Goal: Find specific page/section: Find specific page/section

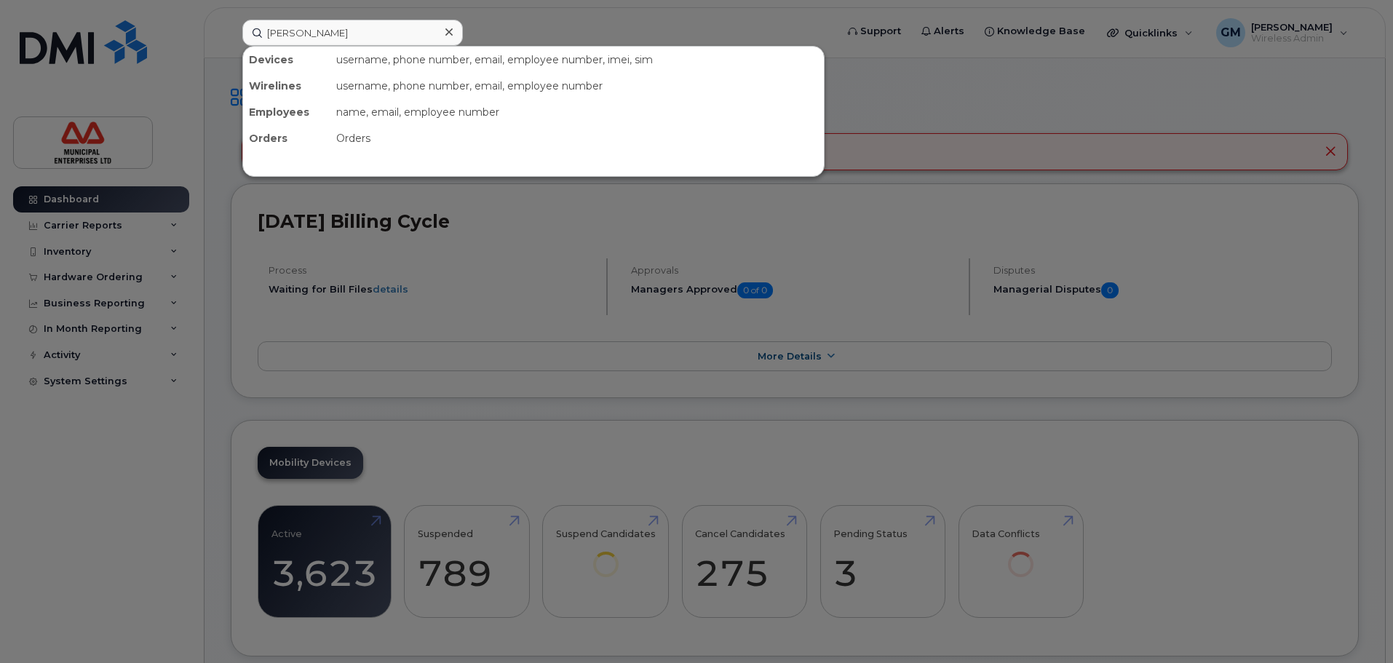
type input "davinder"
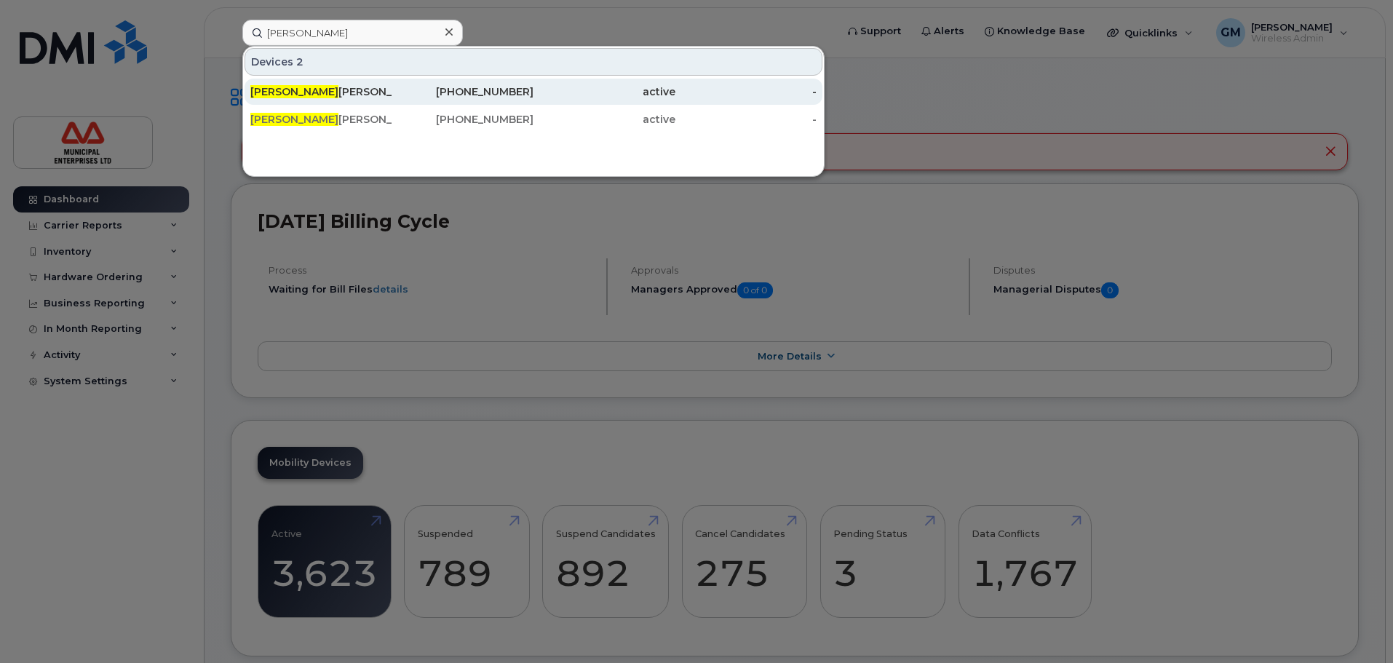
click at [329, 94] on div "Davinder Singh" at bounding box center [321, 91] width 142 height 15
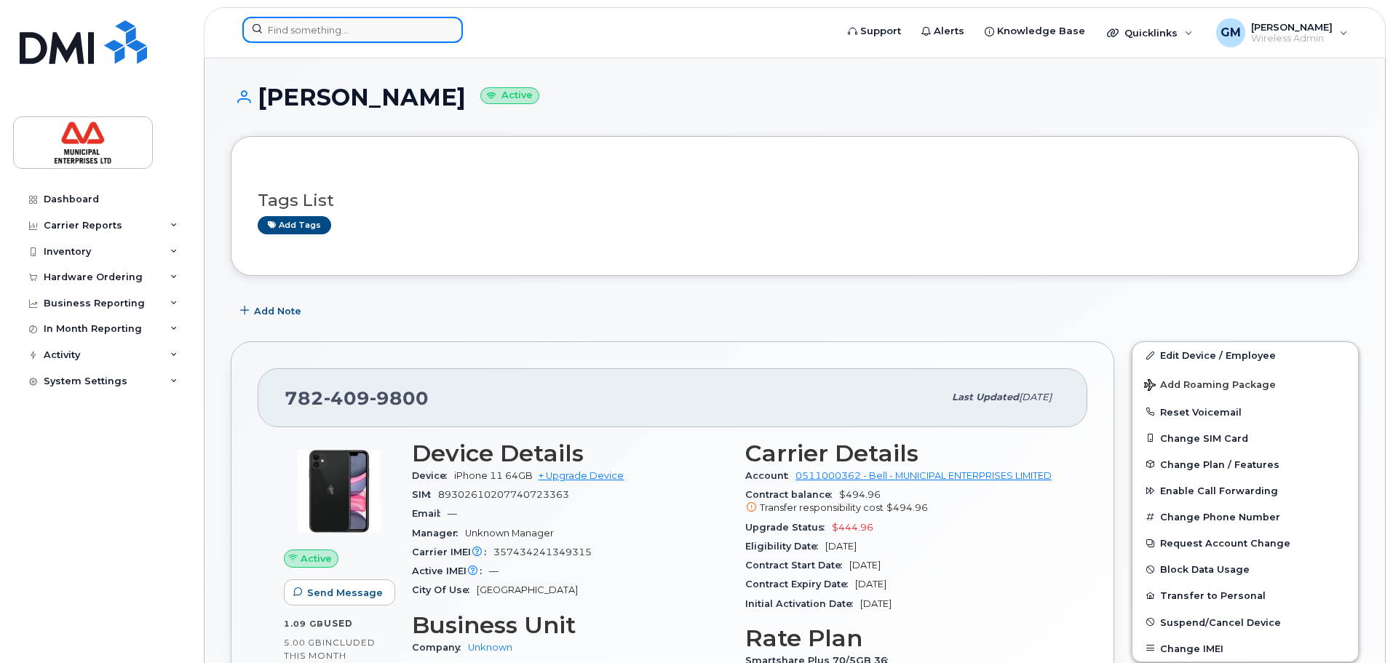
click at [262, 20] on input at bounding box center [352, 30] width 221 height 26
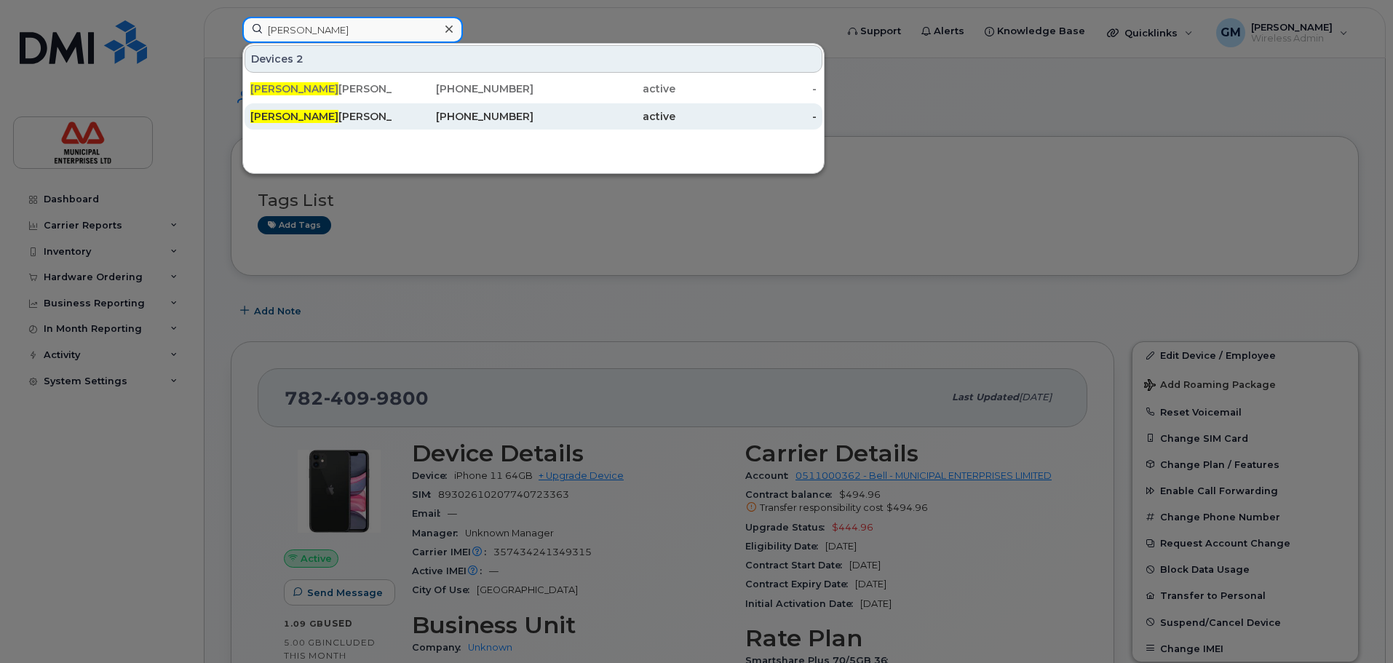
type input "[PERSON_NAME]"
click at [392, 127] on div "[PERSON_NAME]" at bounding box center [463, 116] width 142 height 26
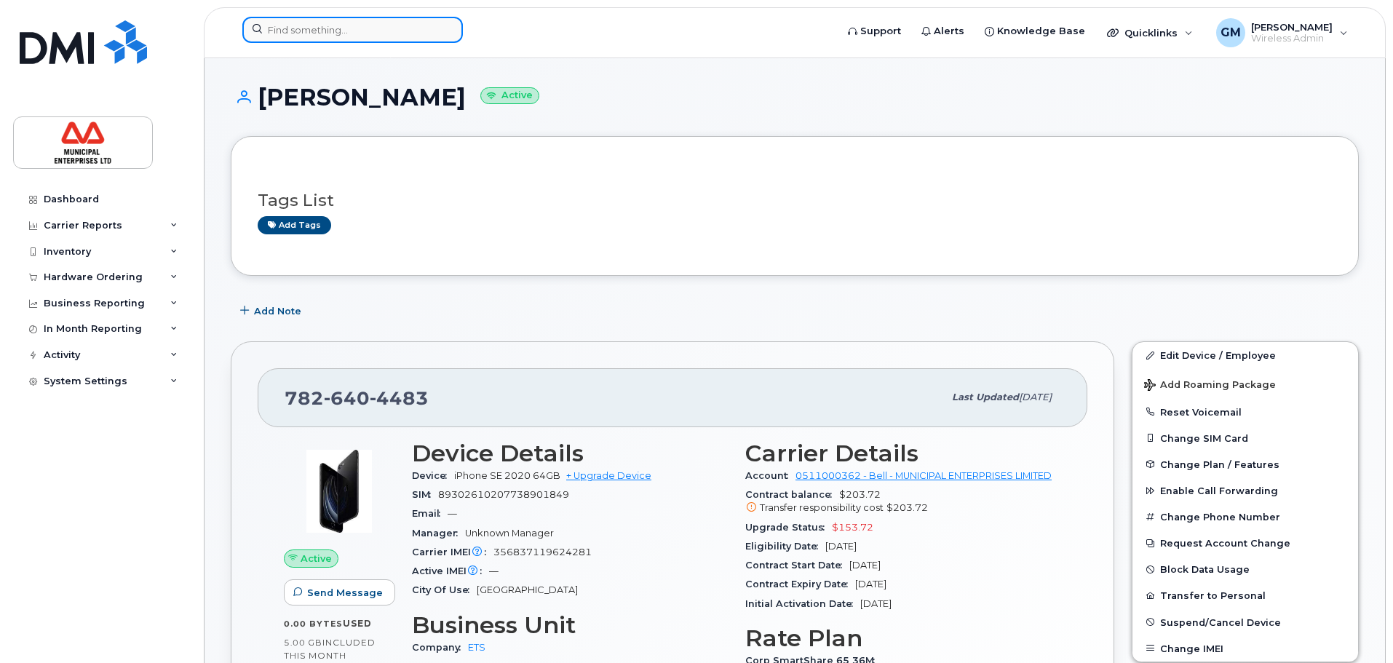
click at [322, 23] on input at bounding box center [352, 30] width 221 height 26
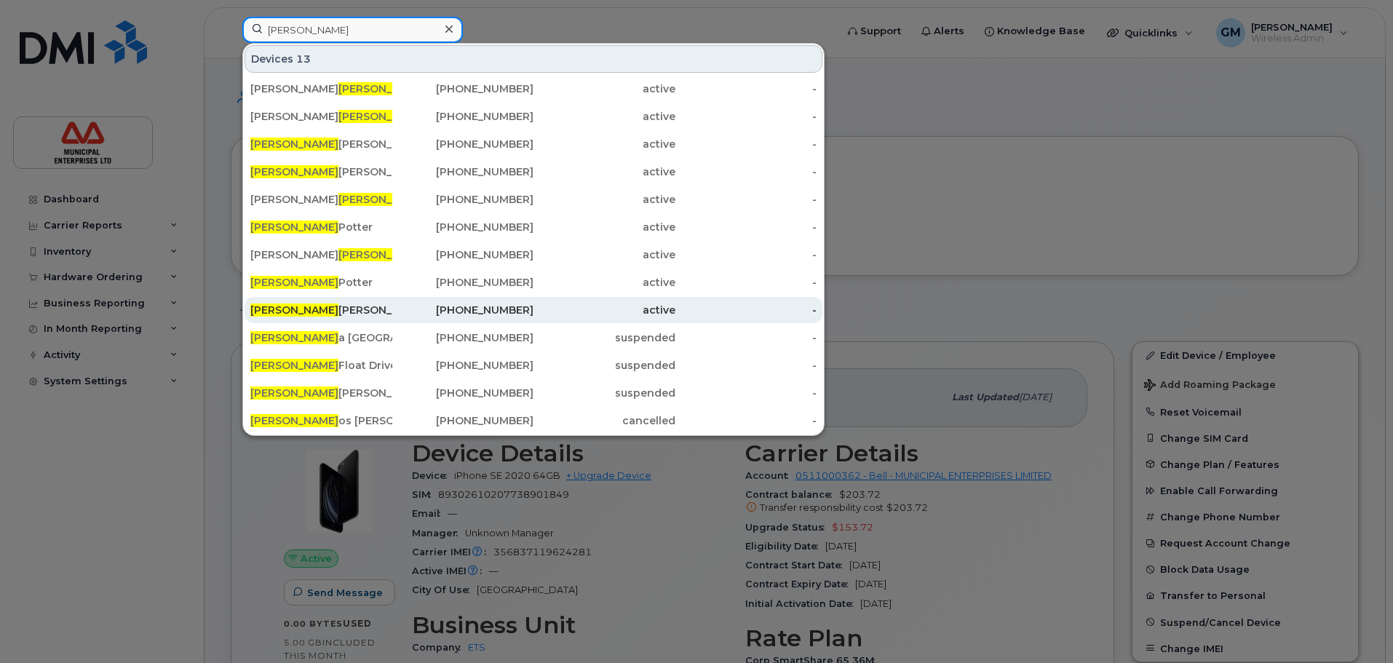
type input "carl"
click at [392, 303] on div "Carl Vincent" at bounding box center [463, 310] width 142 height 26
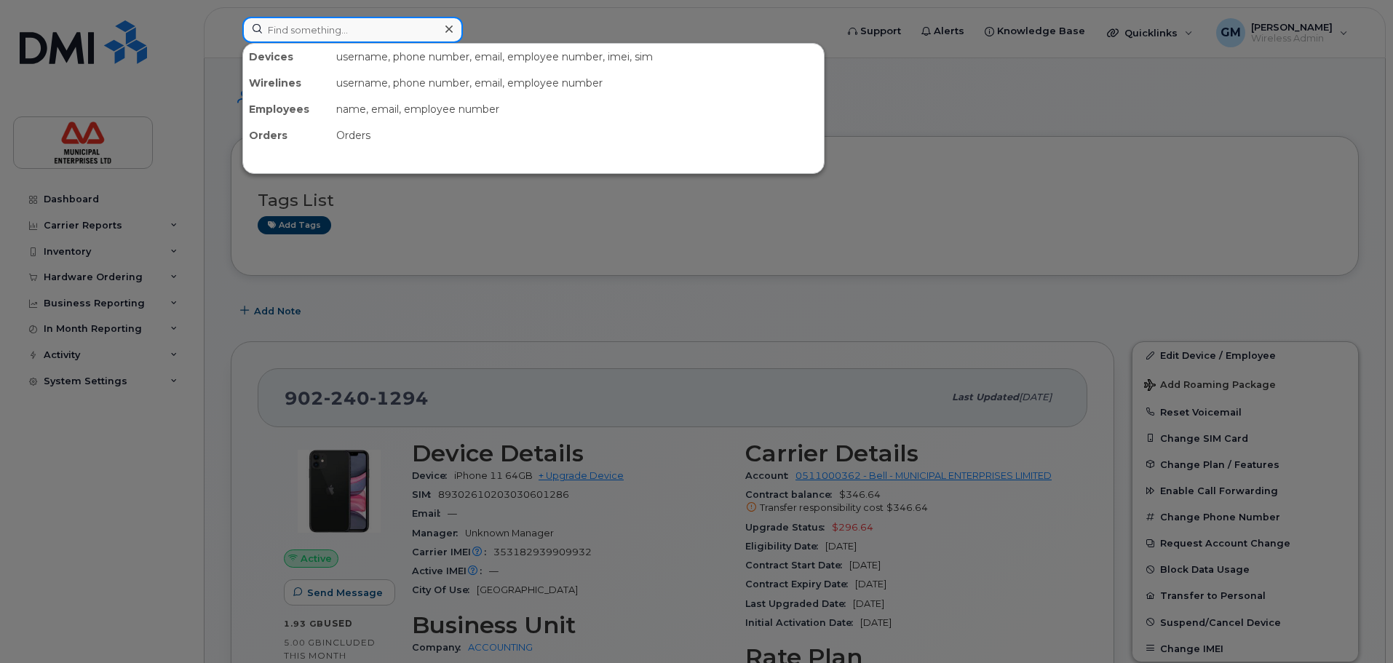
click at [388, 19] on input at bounding box center [352, 30] width 221 height 26
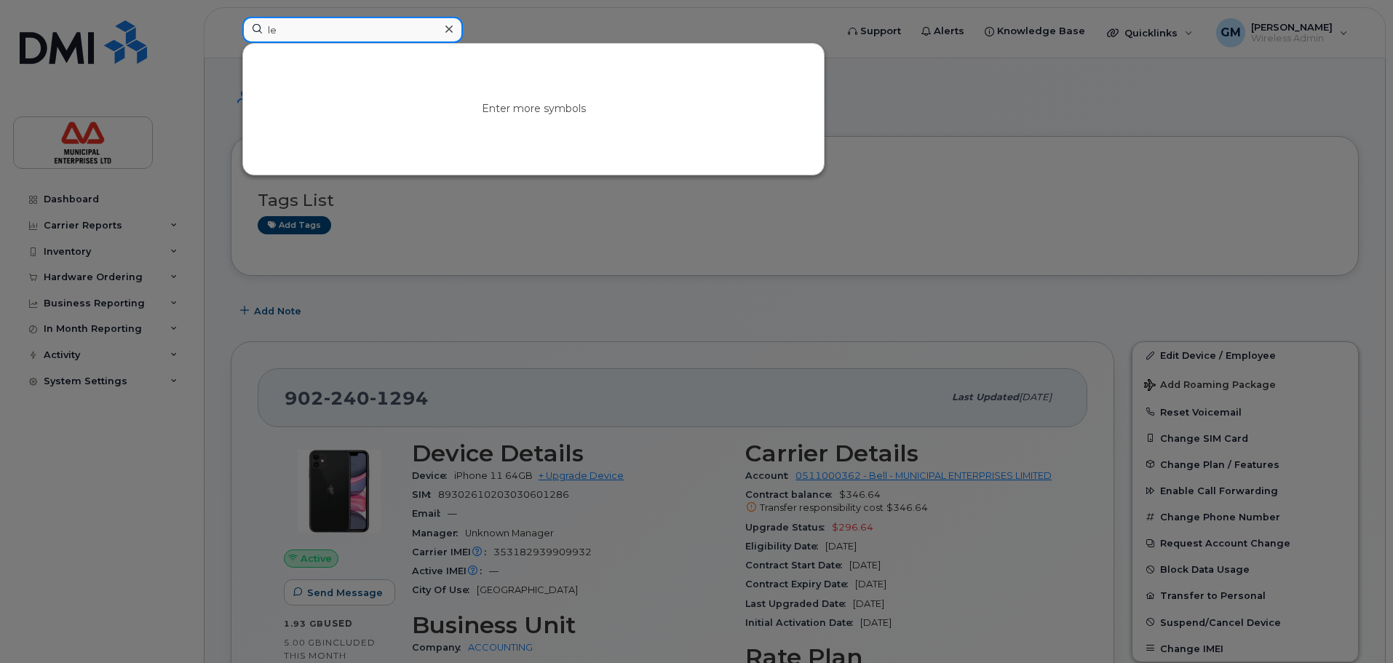
type input "l"
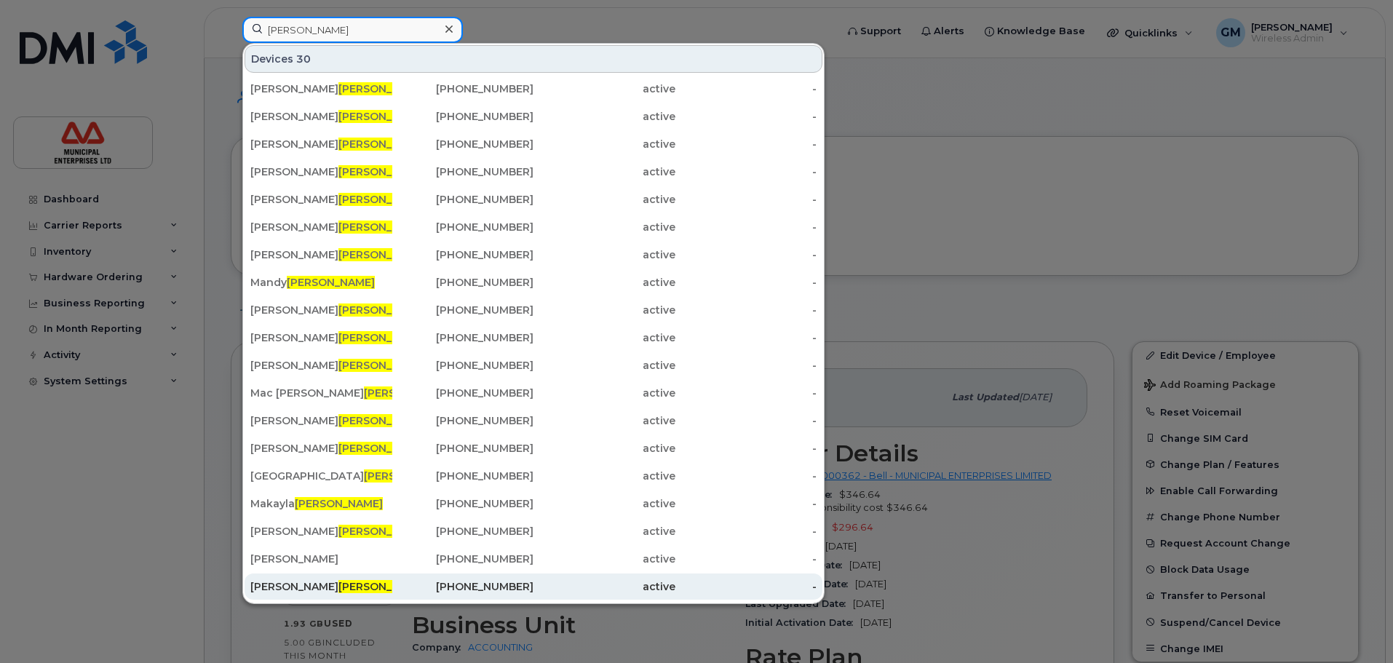
type input "smith"
click at [338, 589] on span "Smith" at bounding box center [382, 586] width 88 height 13
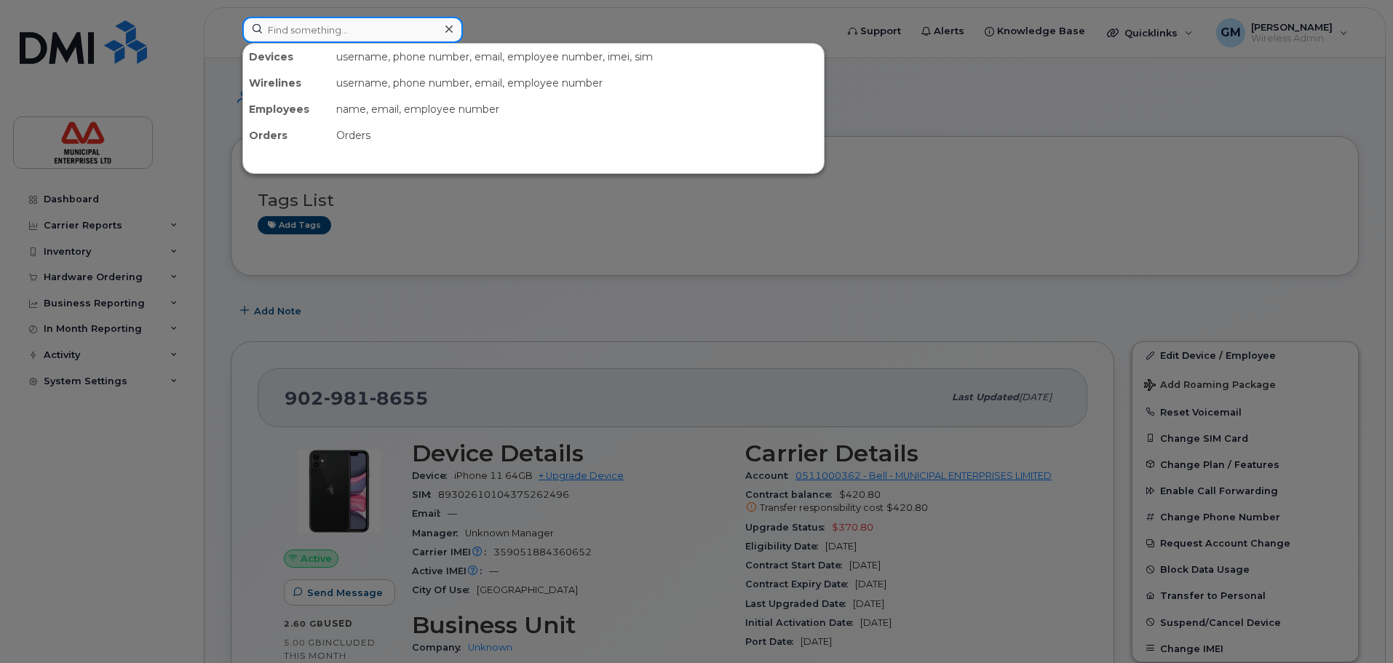
click at [367, 31] on input at bounding box center [352, 30] width 221 height 26
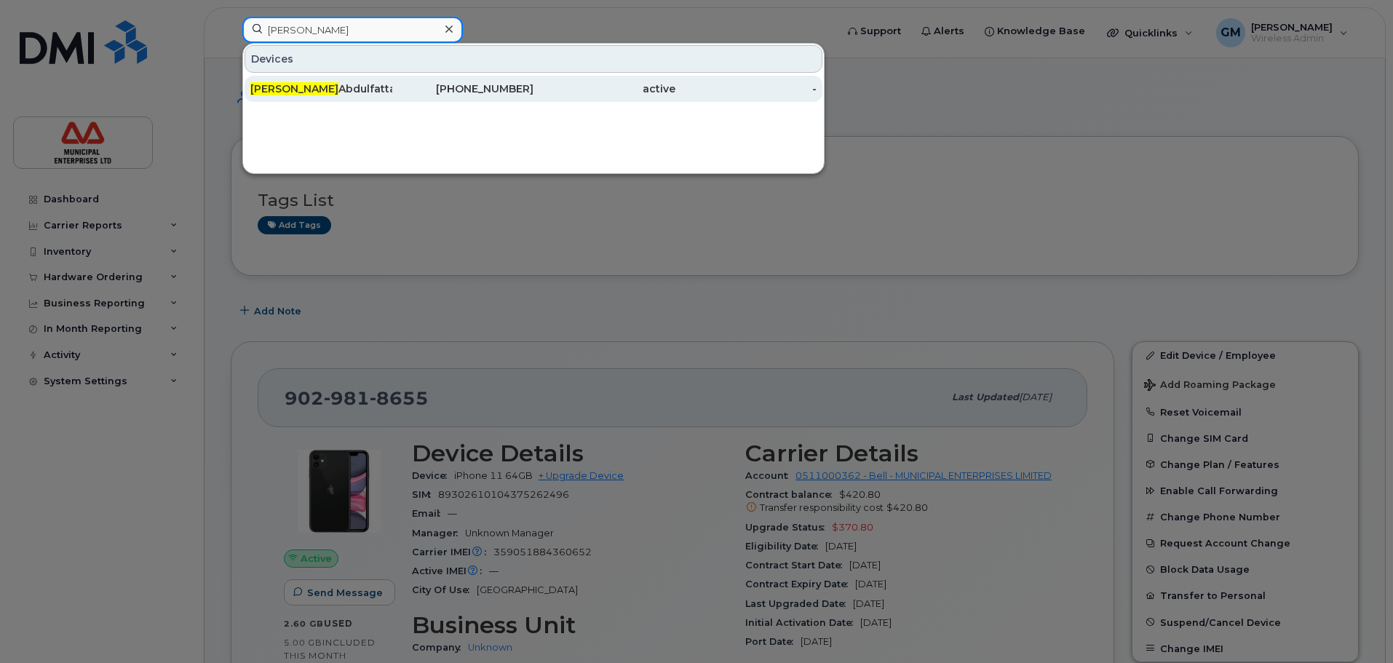
type input "mohamed"
click at [392, 82] on div "Mohamed Abdulfattah" at bounding box center [463, 89] width 142 height 26
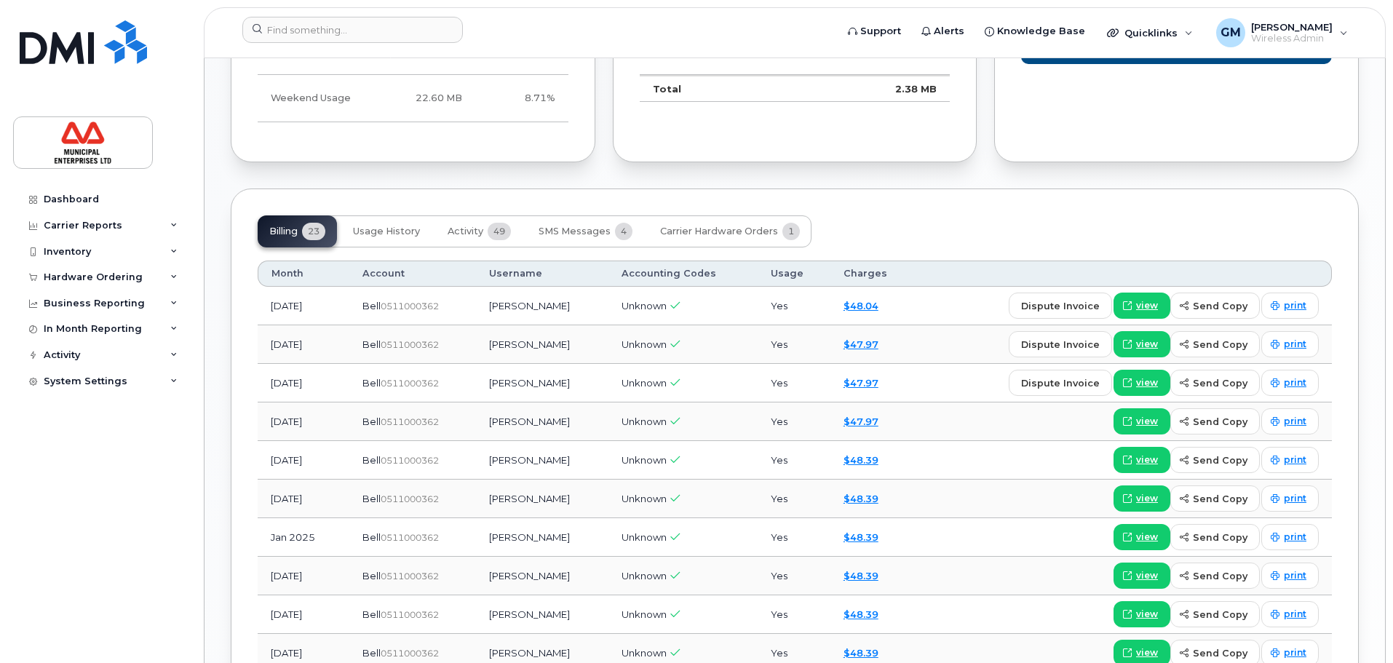
scroll to position [801, 0]
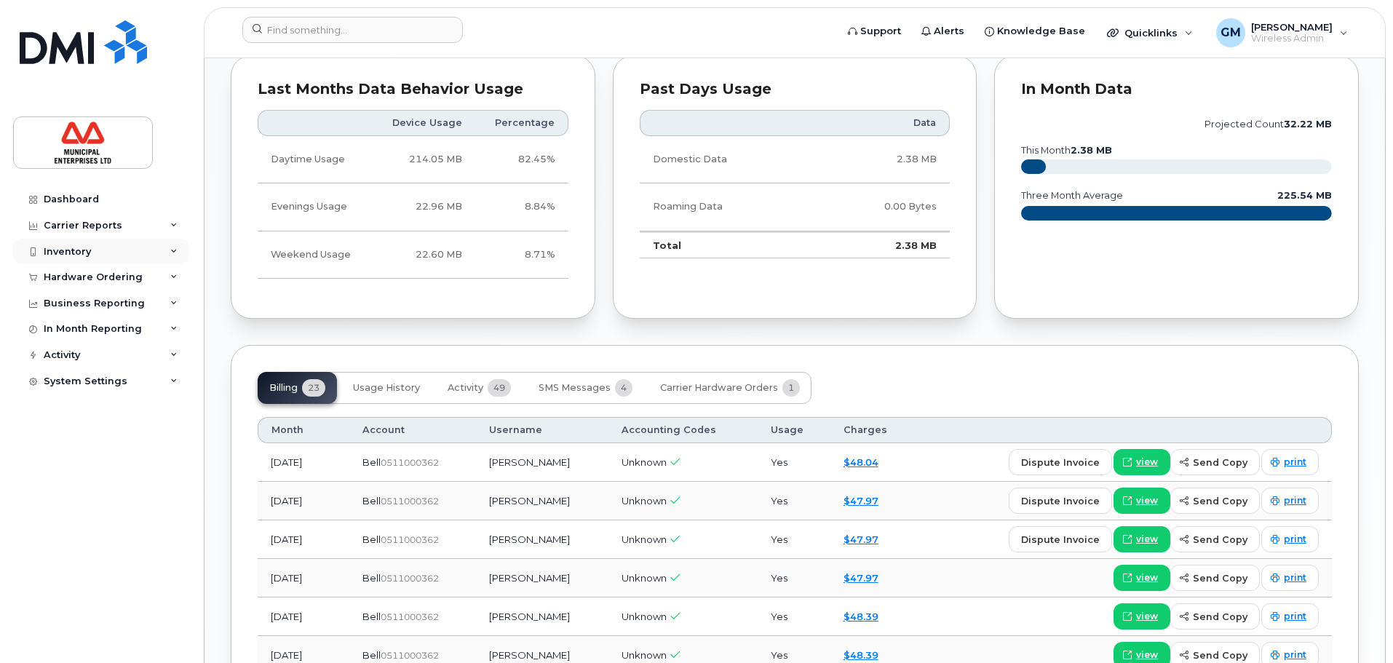
click at [83, 250] on div "Inventory" at bounding box center [67, 252] width 47 height 12
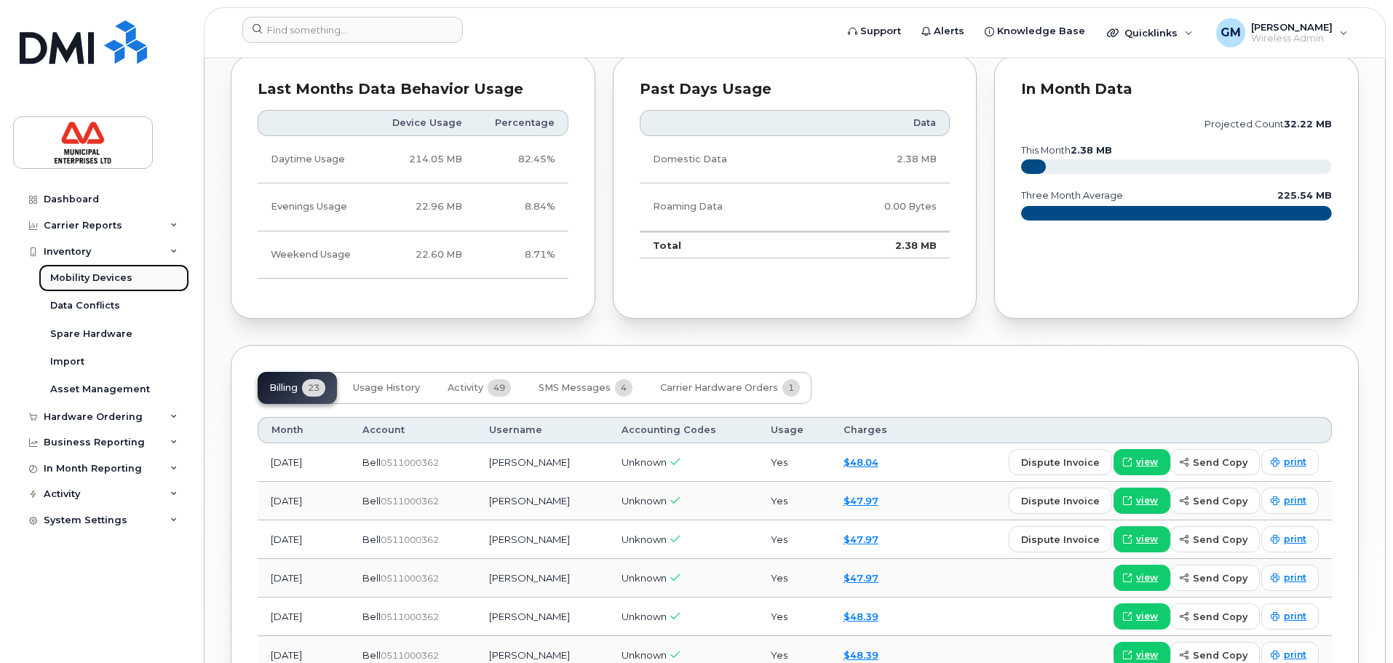
click at [84, 272] on div "Mobility Devices" at bounding box center [91, 277] width 82 height 13
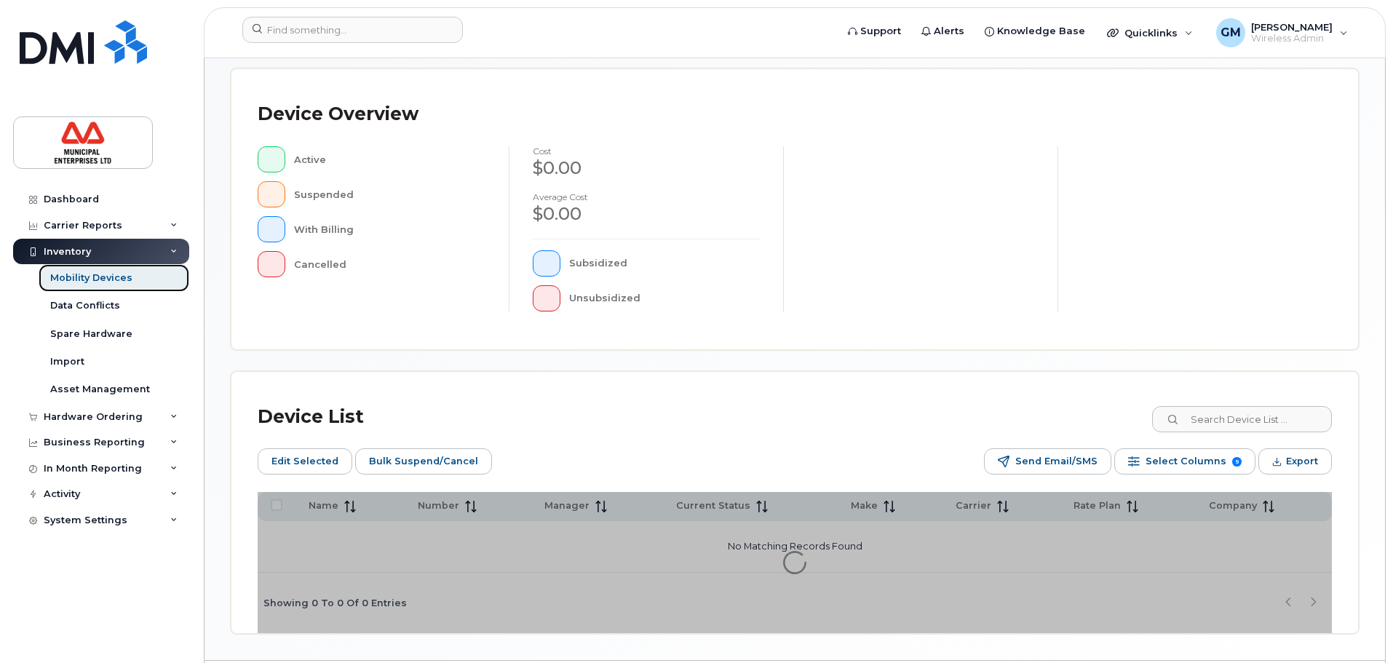
scroll to position [364, 0]
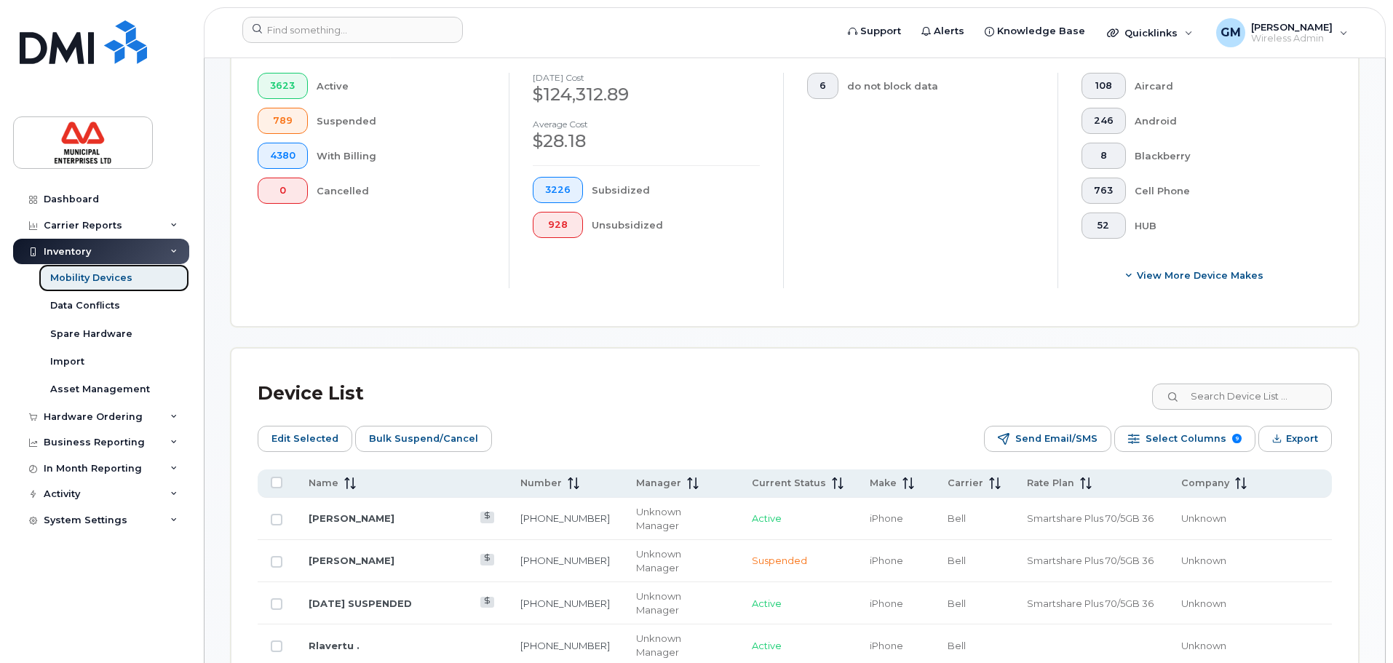
scroll to position [509, 0]
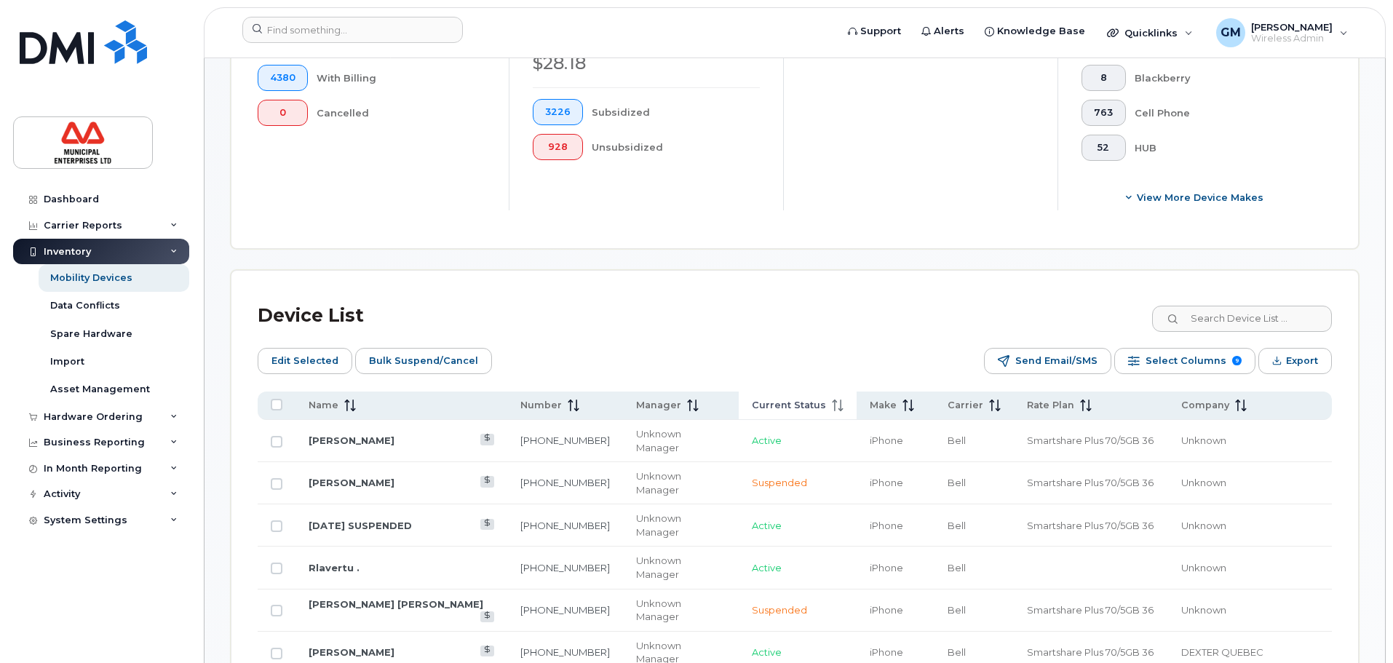
click at [760, 399] on span "Current Status" at bounding box center [789, 405] width 74 height 13
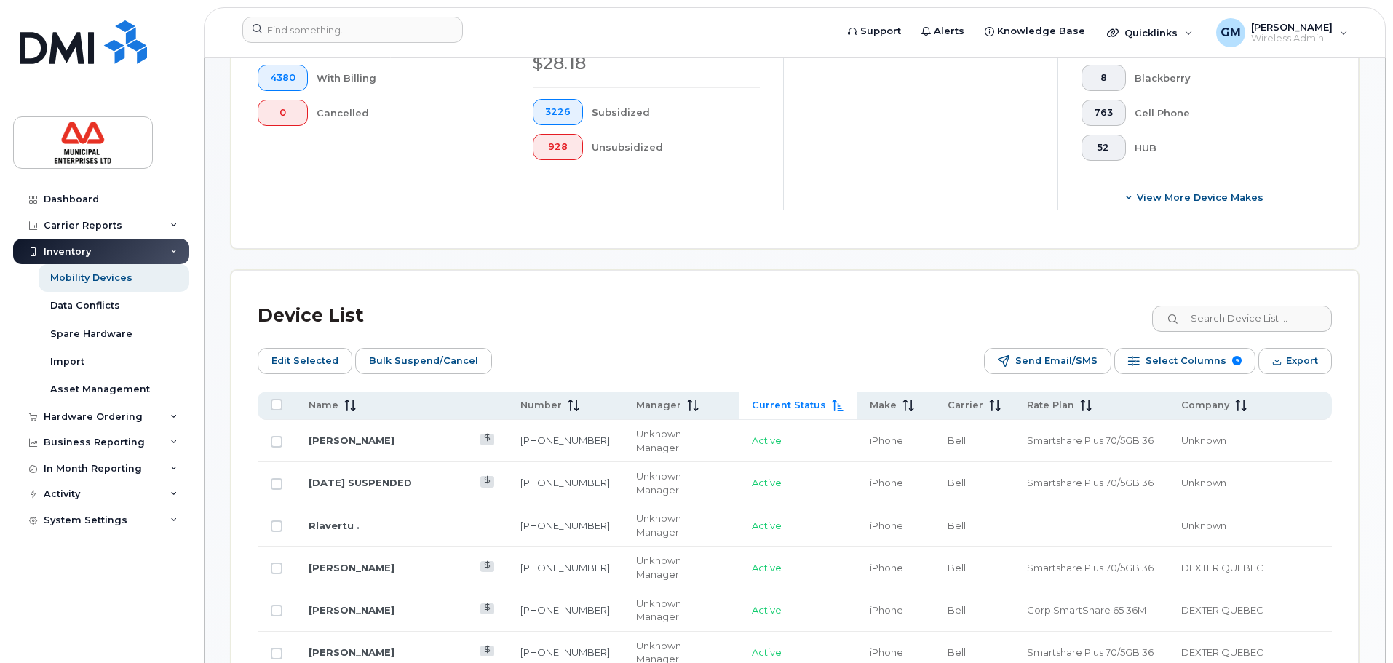
click at [760, 399] on span "Current Status" at bounding box center [789, 405] width 74 height 13
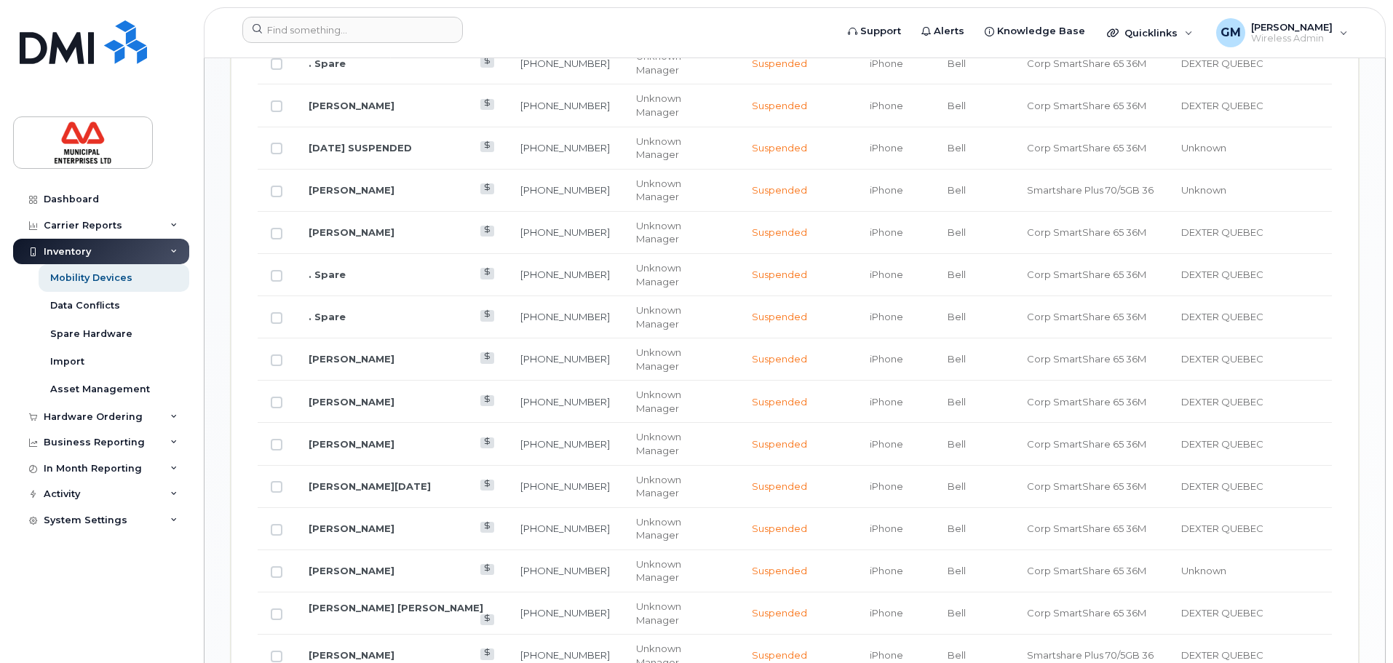
scroll to position [1827, 0]
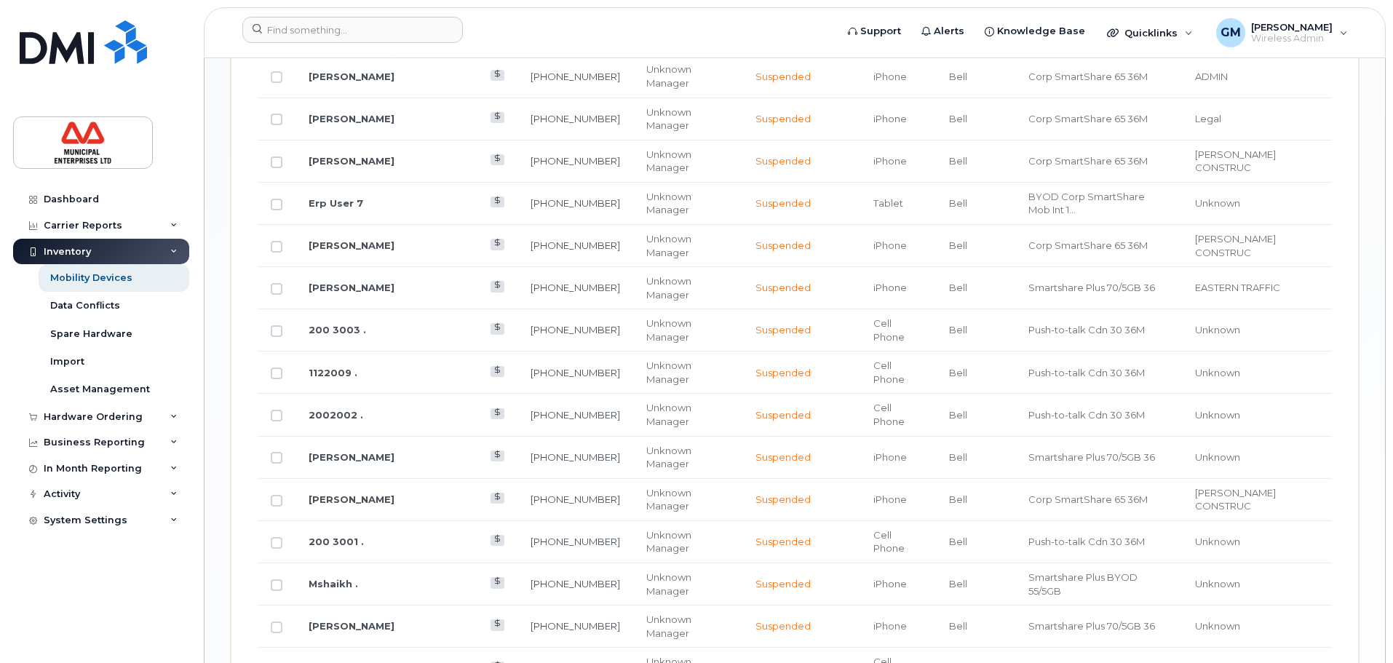
scroll to position [1682, 0]
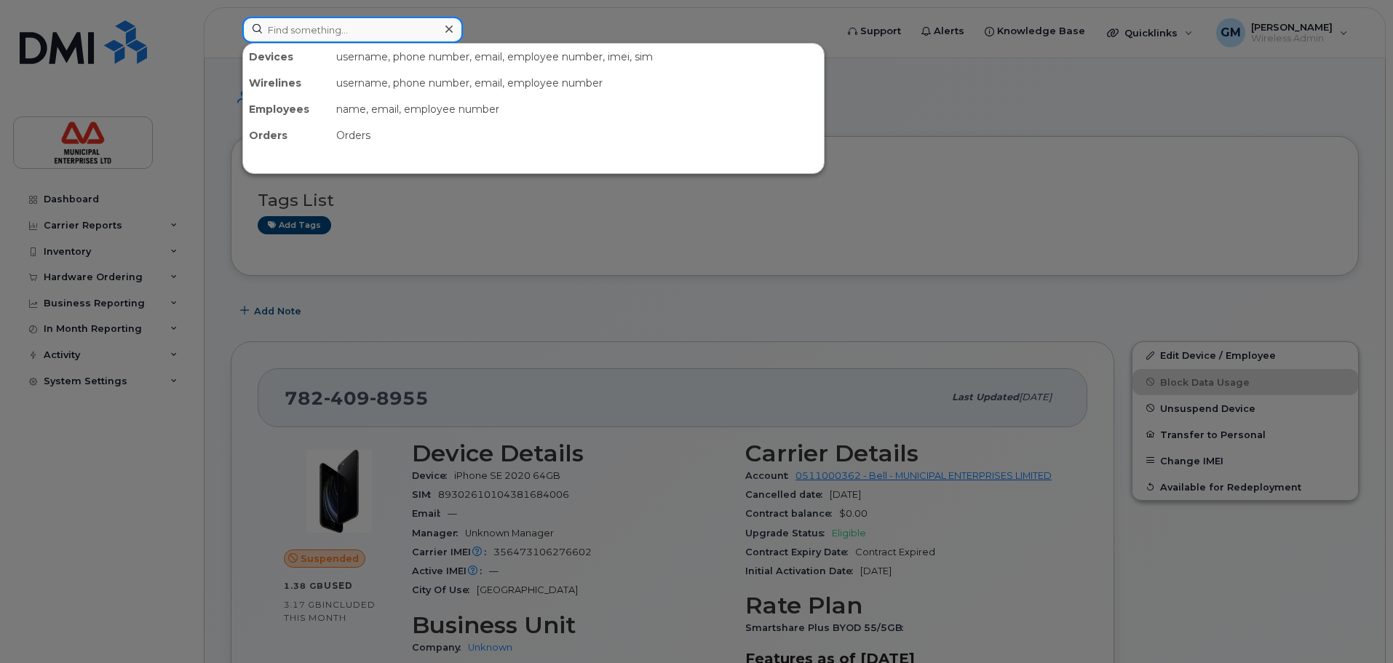
click at [343, 25] on input at bounding box center [352, 30] width 221 height 26
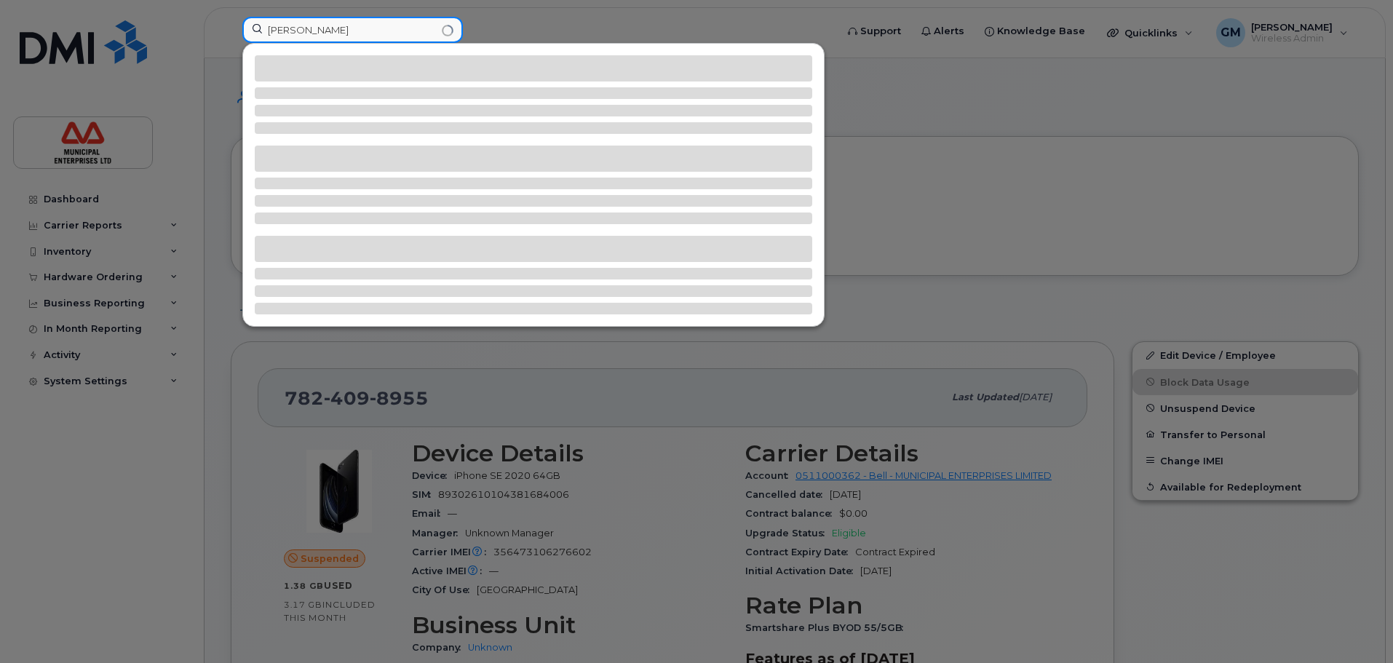
type input "[PERSON_NAME]"
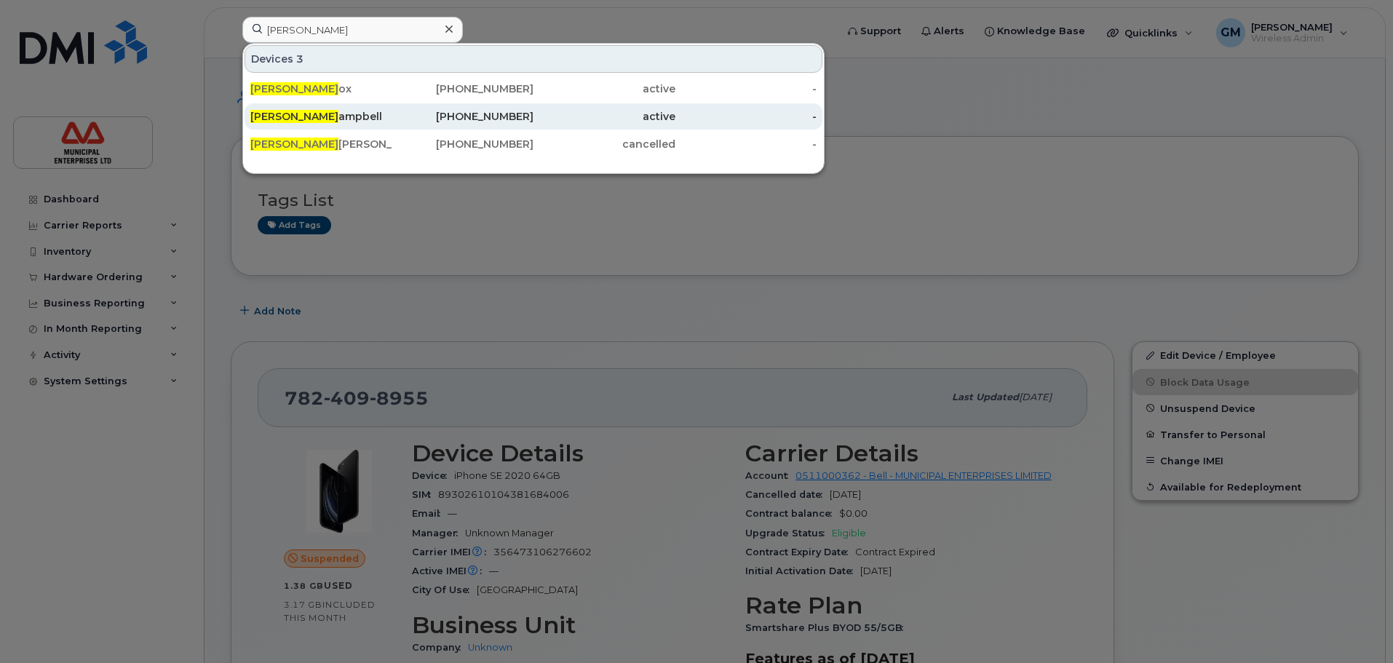
click at [287, 121] on span "Andrew C" at bounding box center [294, 116] width 88 height 13
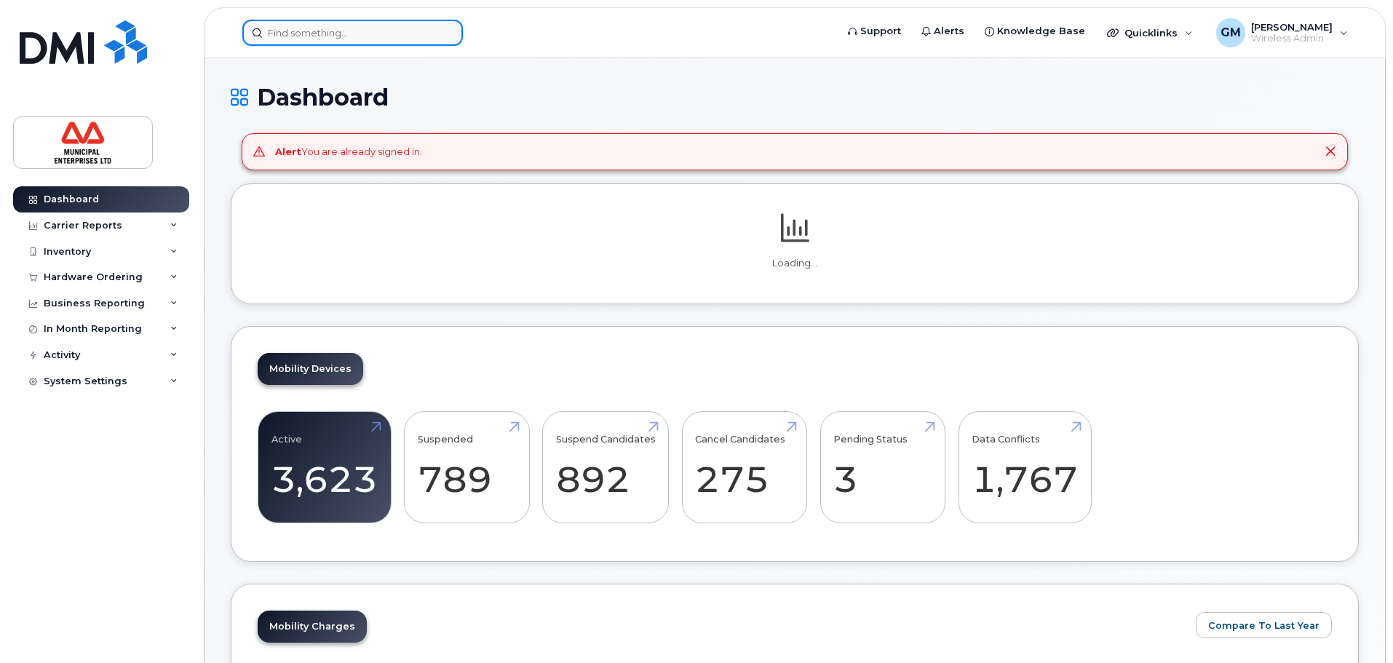
click at [436, 39] on input at bounding box center [352, 33] width 221 height 26
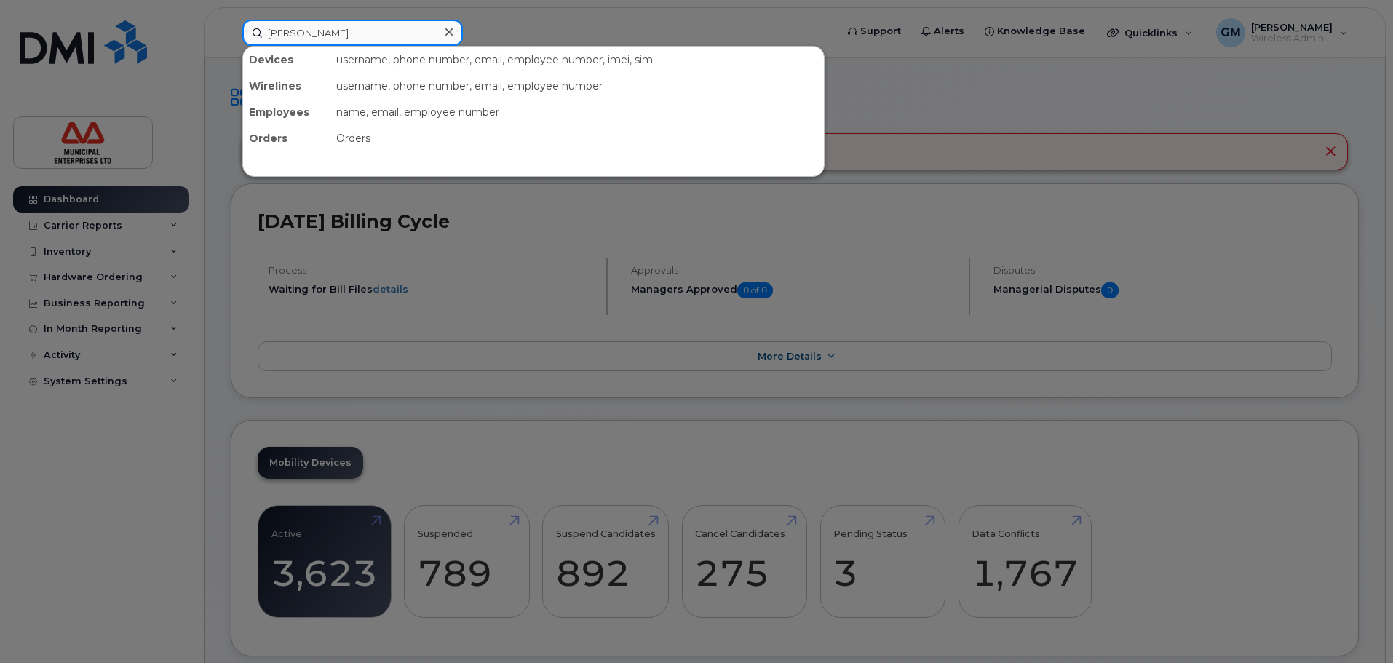
type input "davinder"
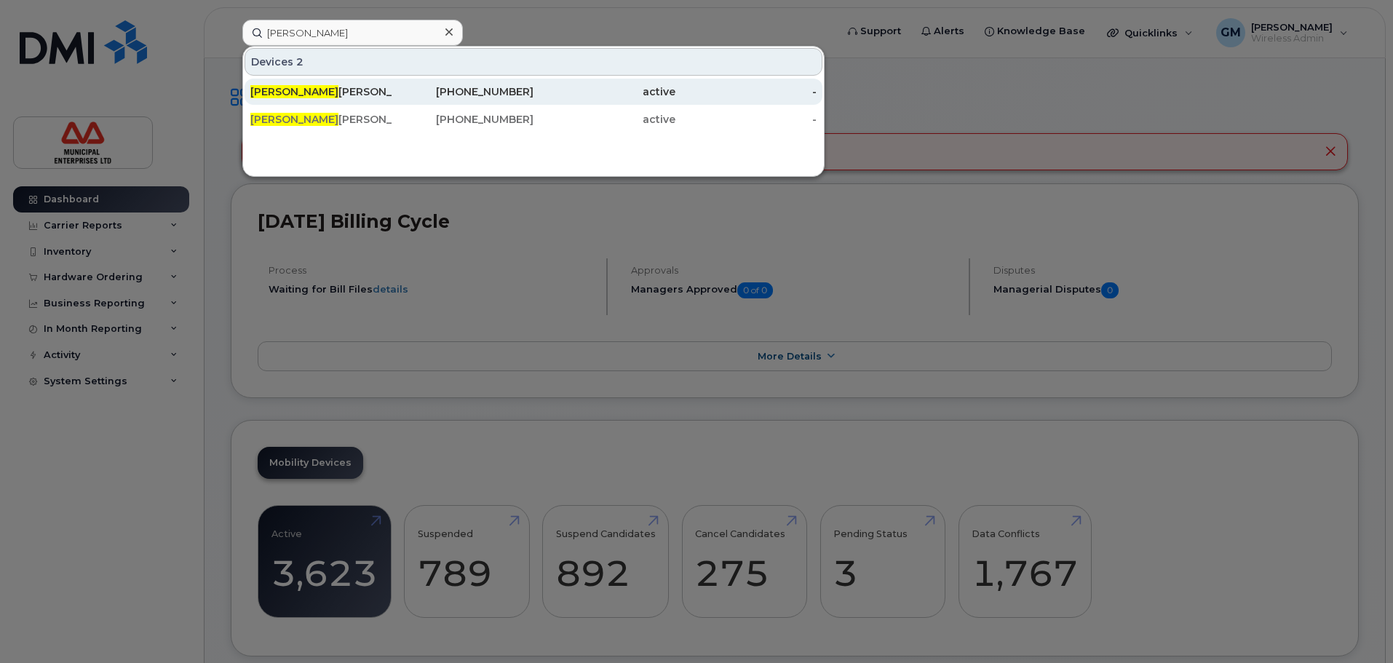
click at [392, 81] on div "Davinder Singh" at bounding box center [463, 92] width 142 height 26
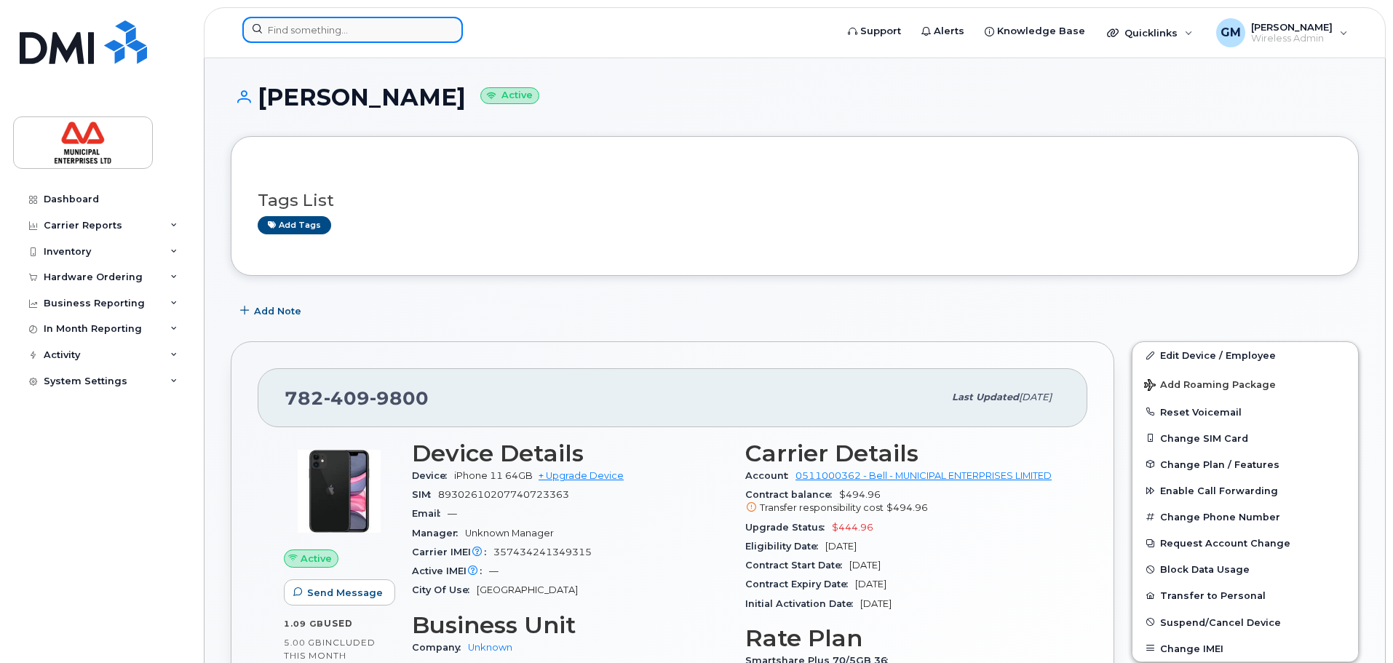
click at [331, 39] on input at bounding box center [352, 30] width 221 height 26
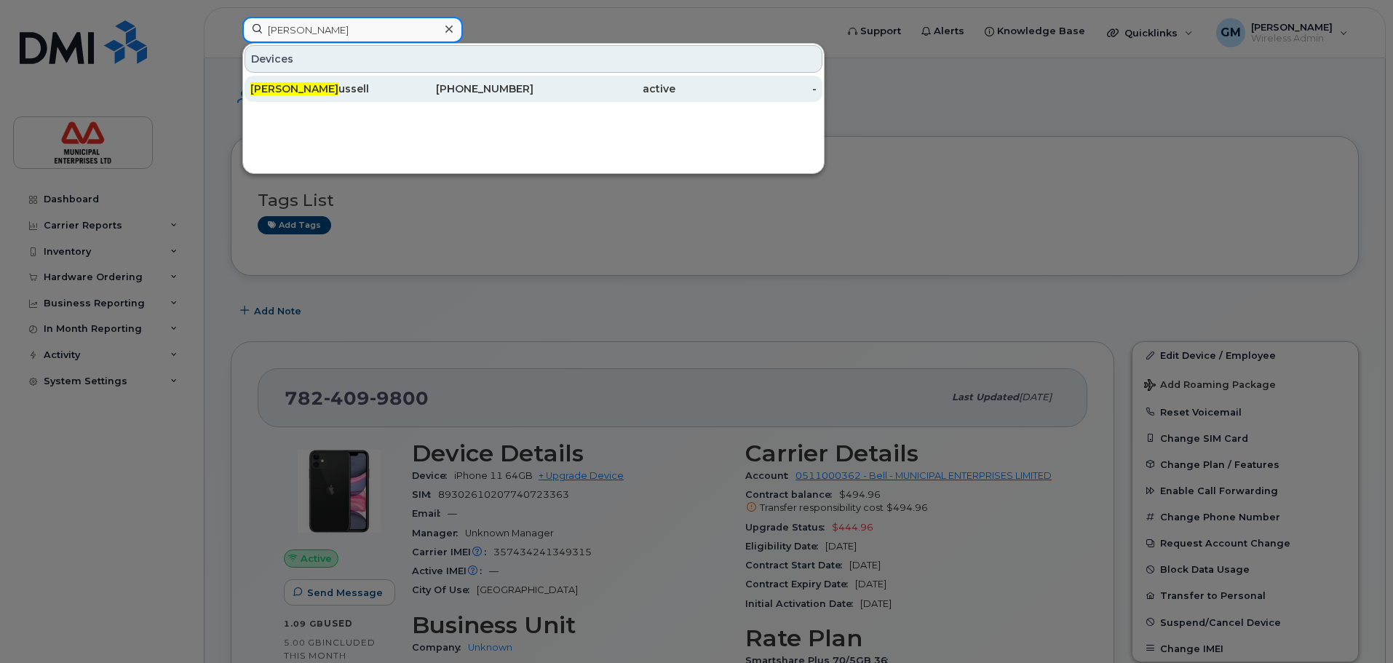
type input "bruce r"
click at [301, 82] on div "Bruce R ussell" at bounding box center [321, 89] width 142 height 15
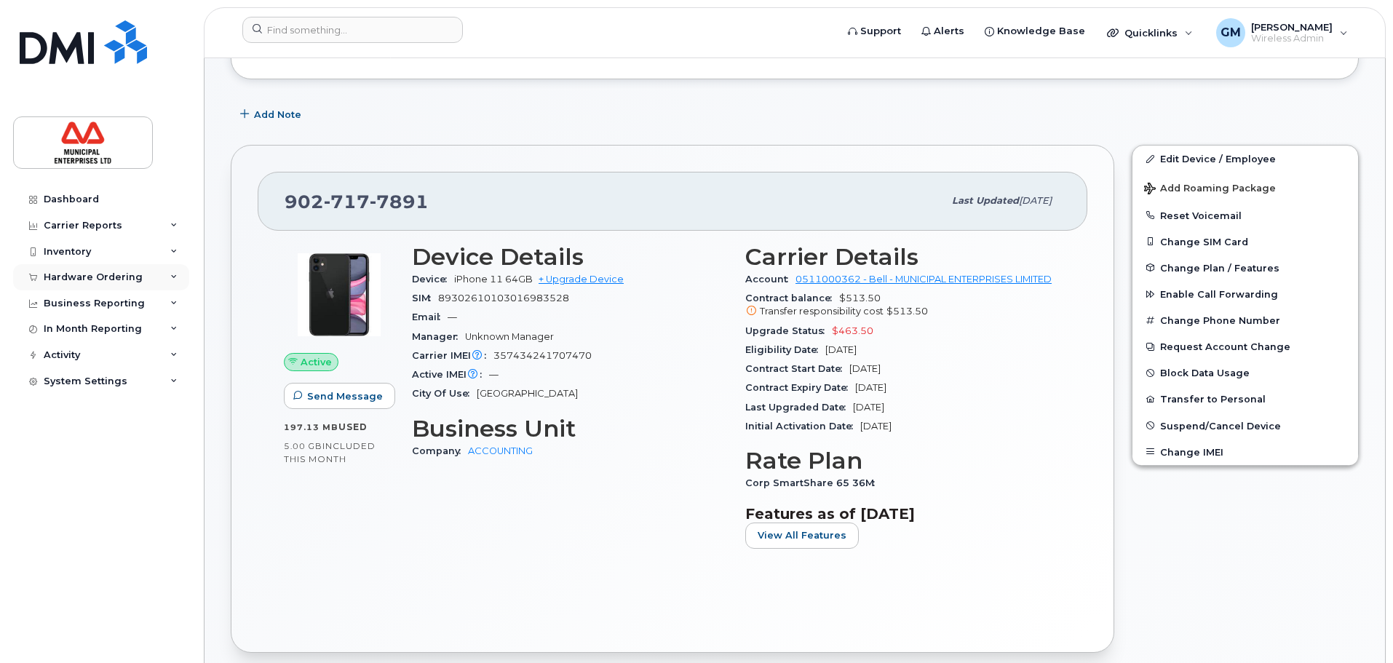
scroll to position [218, 0]
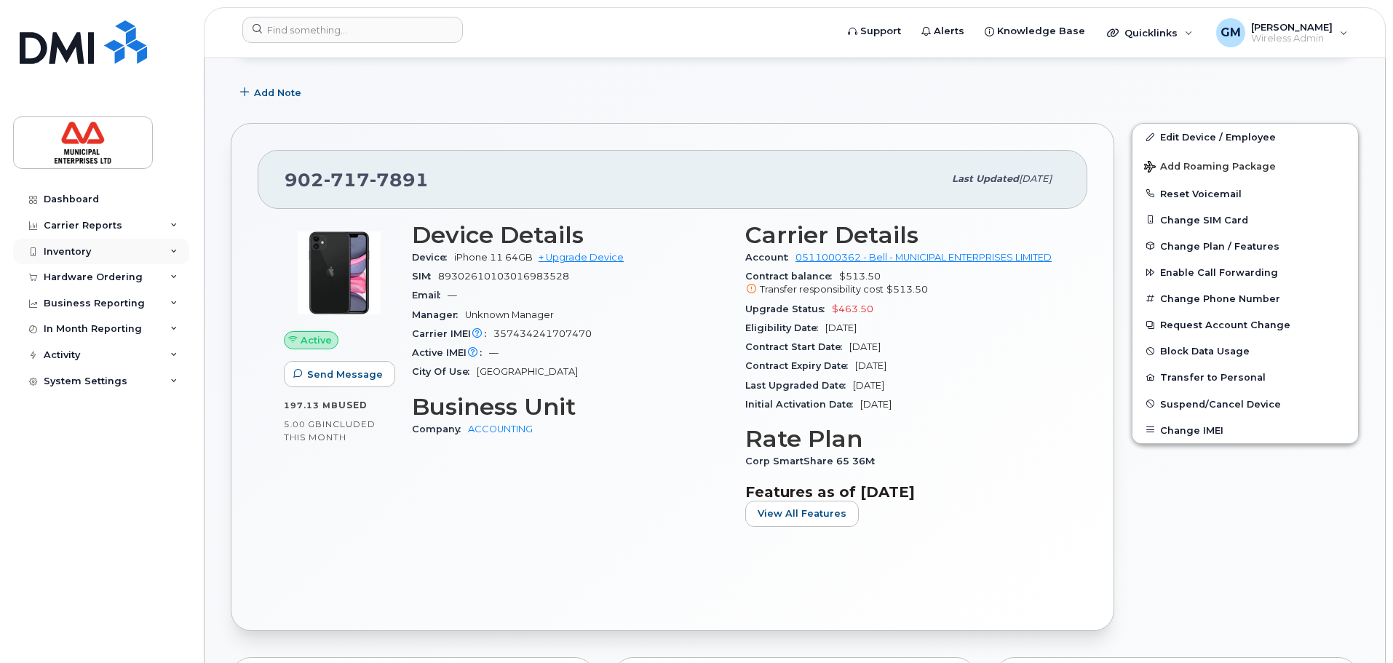
click at [67, 256] on div "Inventory" at bounding box center [67, 252] width 47 height 12
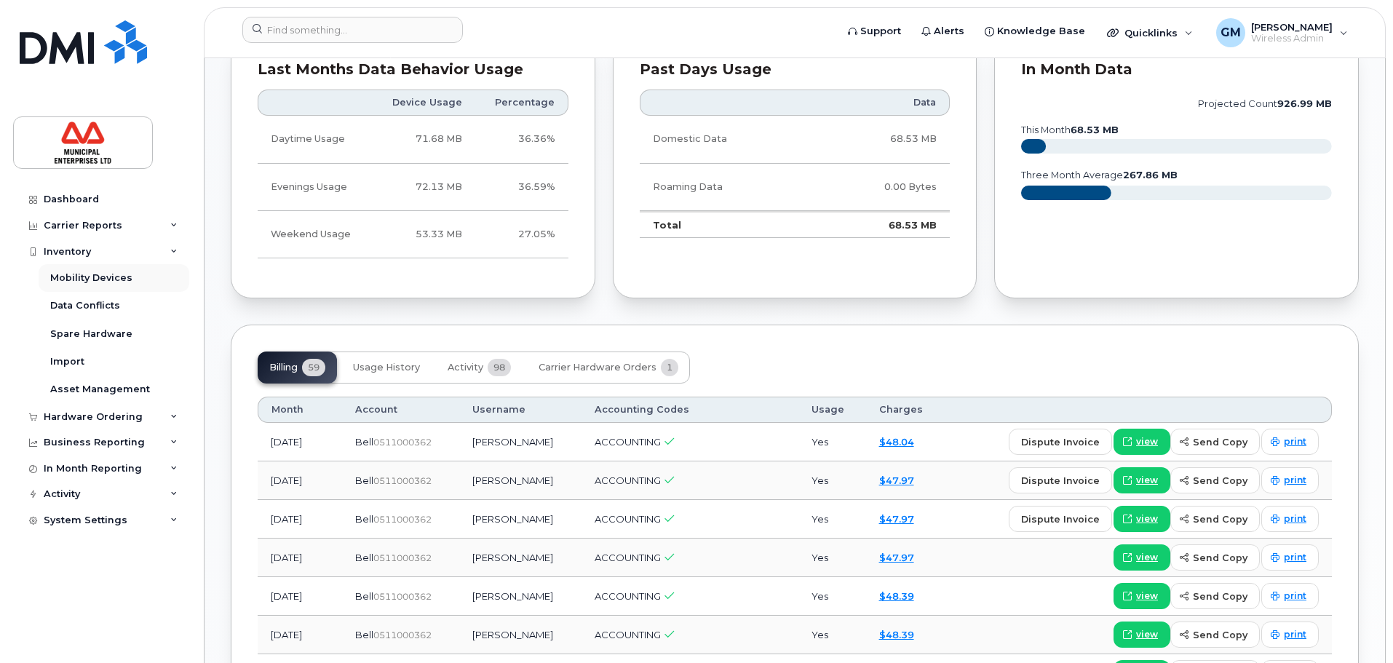
scroll to position [728, 0]
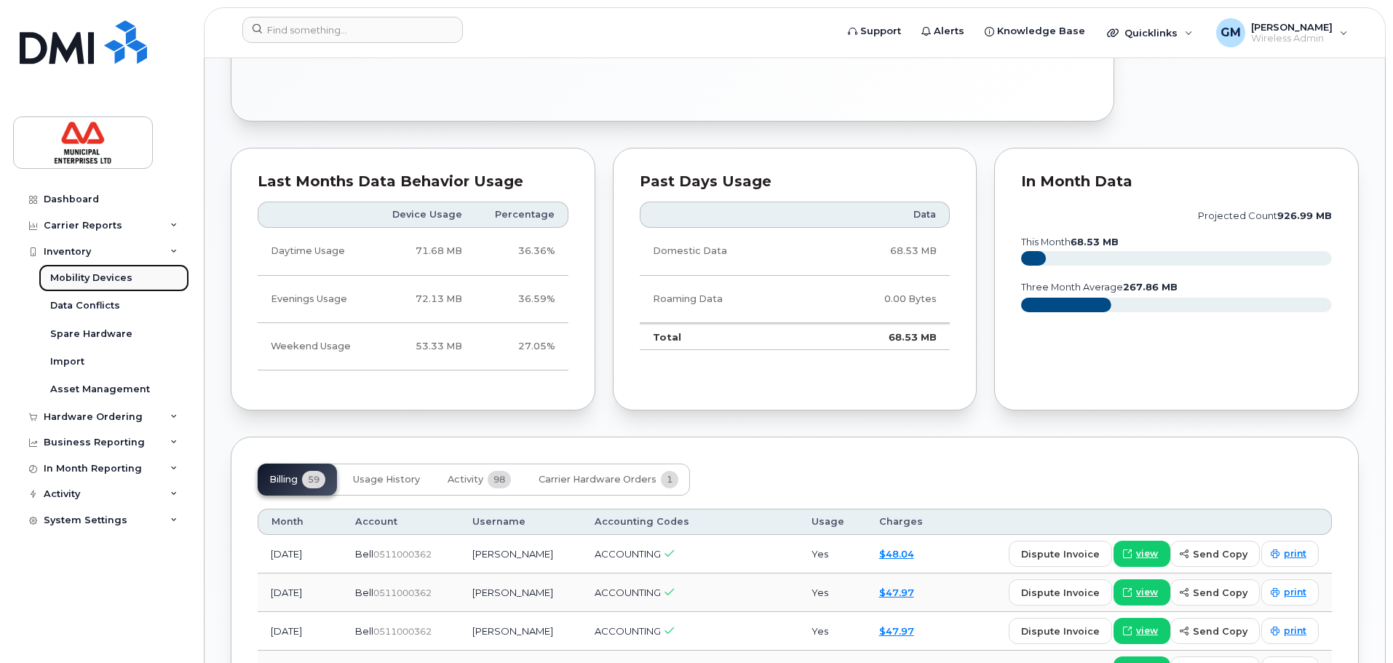
click at [79, 276] on div "Mobility Devices" at bounding box center [91, 277] width 82 height 13
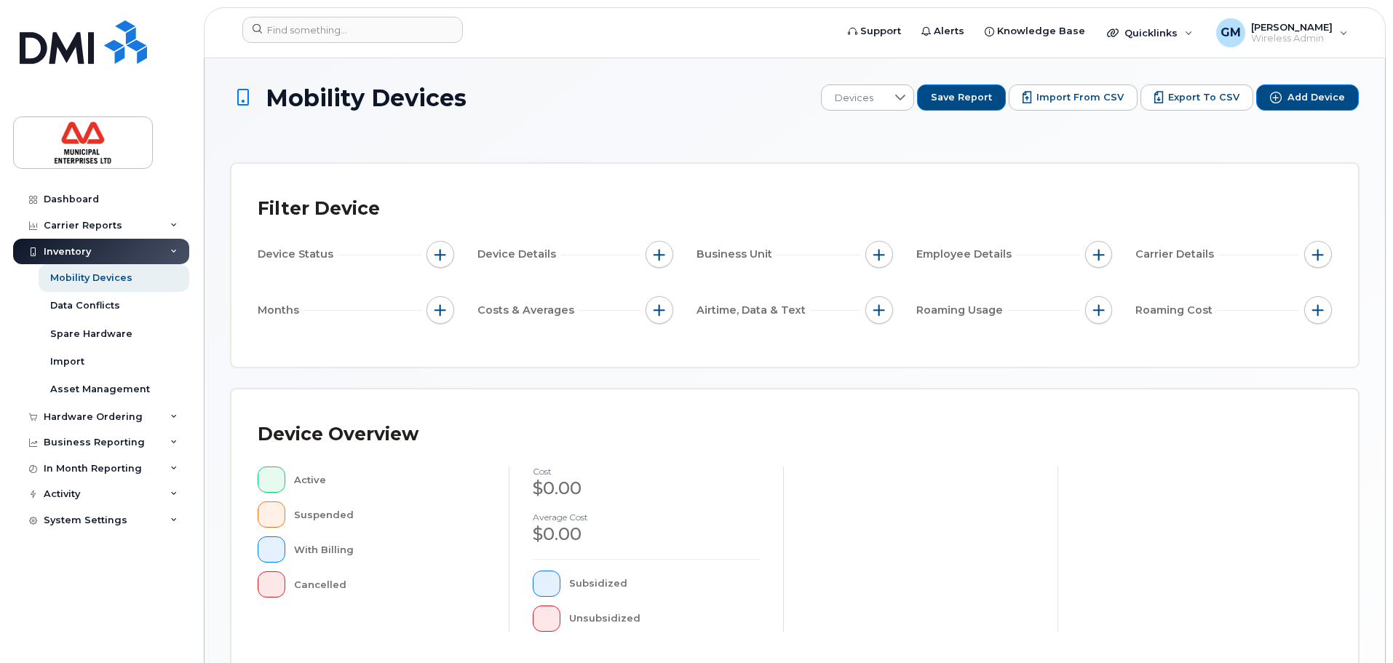
click at [1100, 260] on span "button" at bounding box center [1099, 255] width 12 height 12
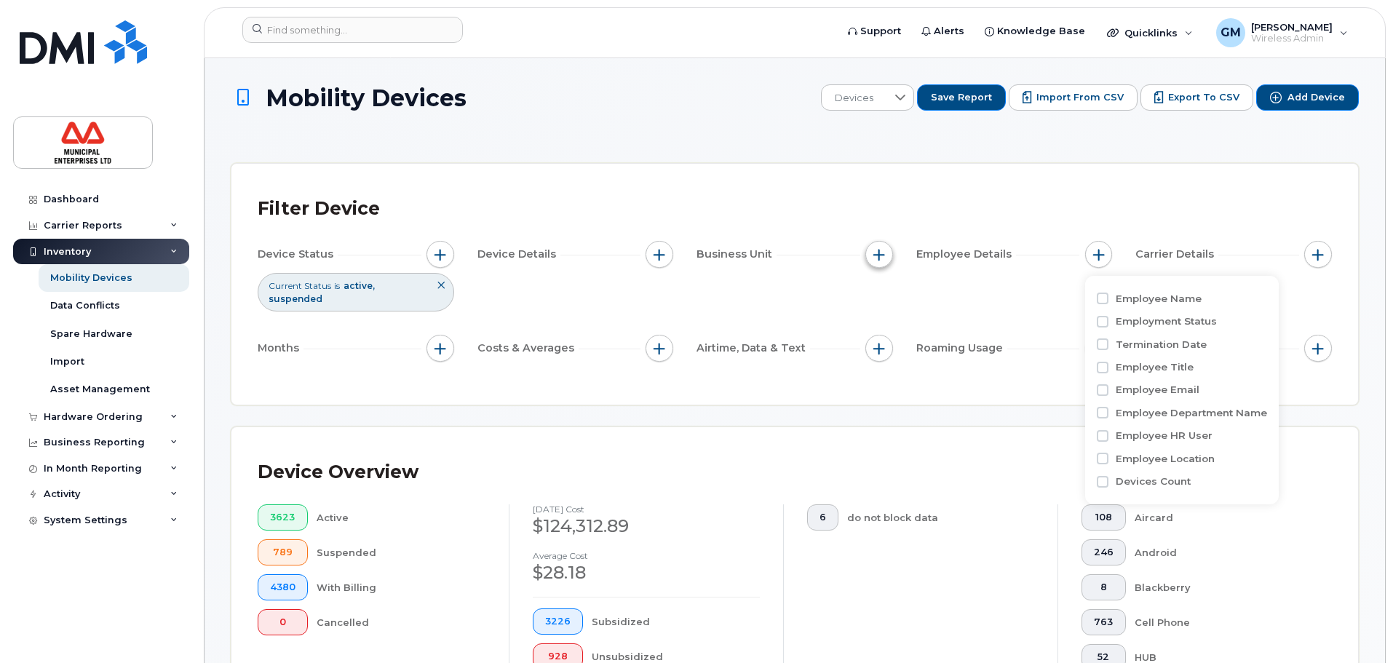
click at [879, 254] on span "button" at bounding box center [879, 255] width 12 height 12
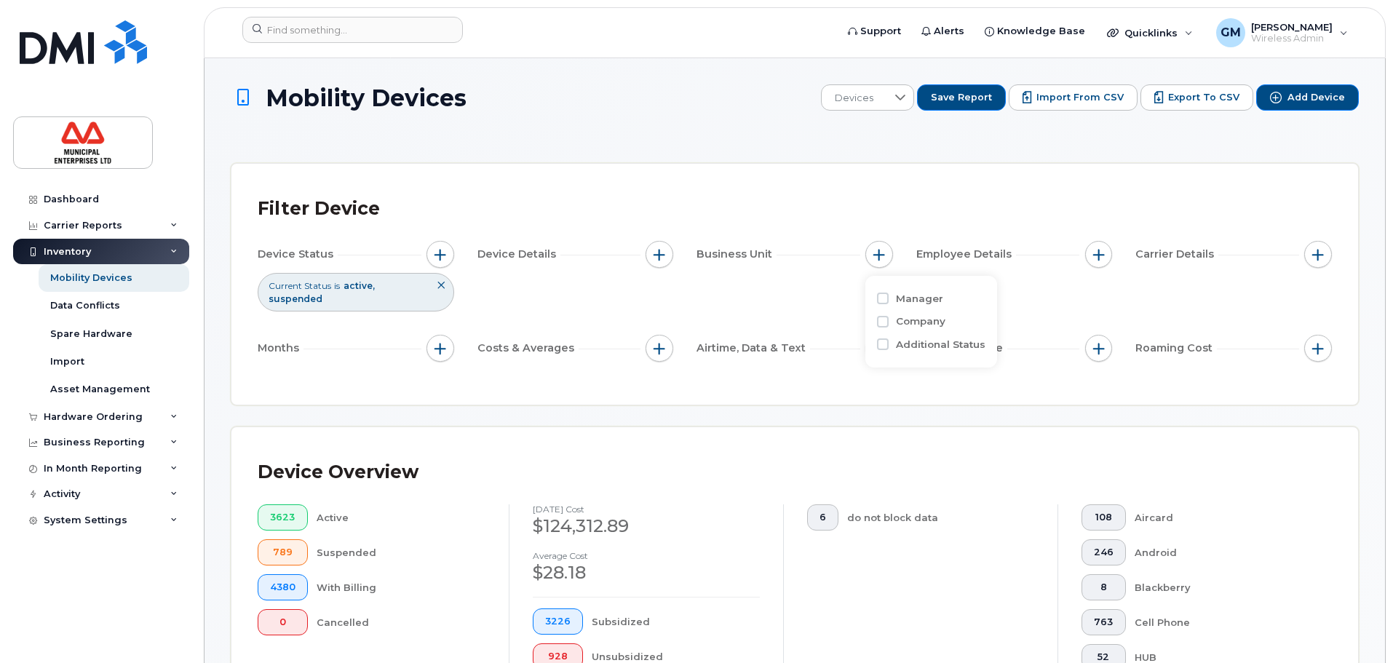
click at [902, 313] on div "Company" at bounding box center [931, 321] width 108 height 23
click at [902, 330] on div "Company" at bounding box center [931, 321] width 108 height 23
click at [902, 319] on label "Company" at bounding box center [920, 321] width 49 height 14
click at [889, 319] on input "Company" at bounding box center [883, 322] width 12 height 12
checkbox input "true"
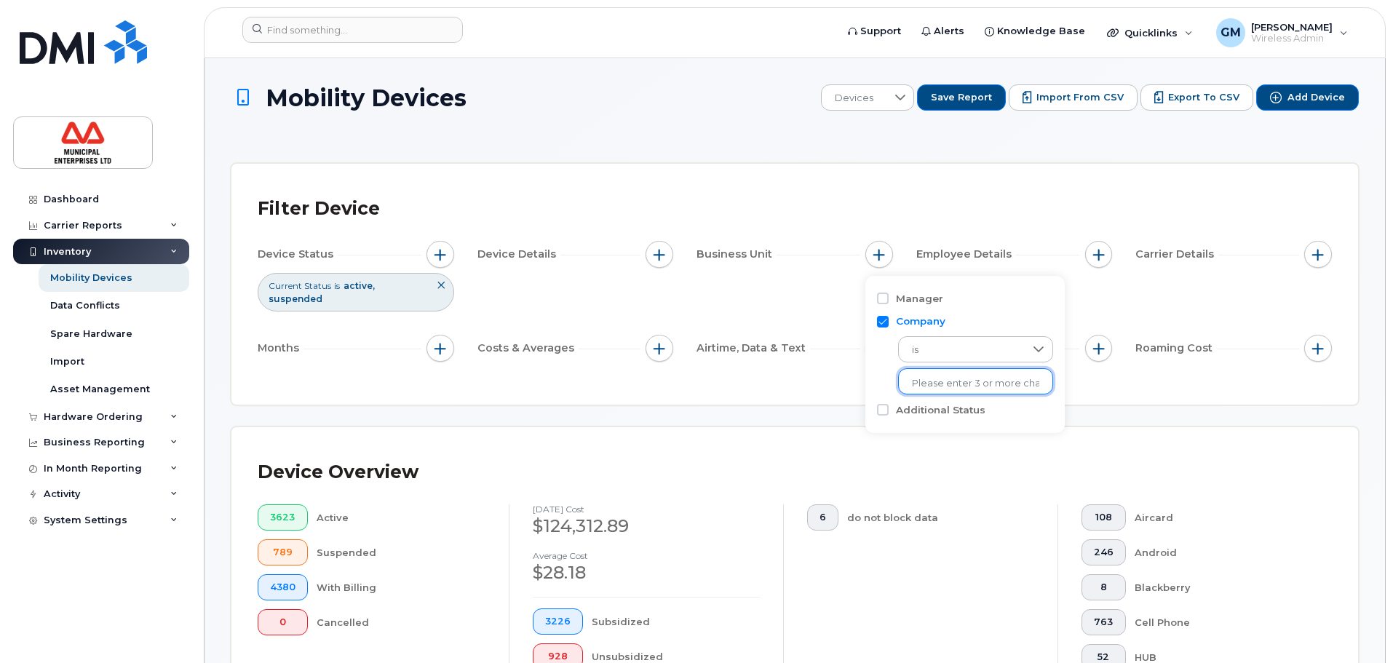
click at [944, 384] on input "text" at bounding box center [975, 383] width 127 height 13
type input "acc"
click at [947, 442] on li "- ACCOUNTING" at bounding box center [971, 440] width 146 height 27
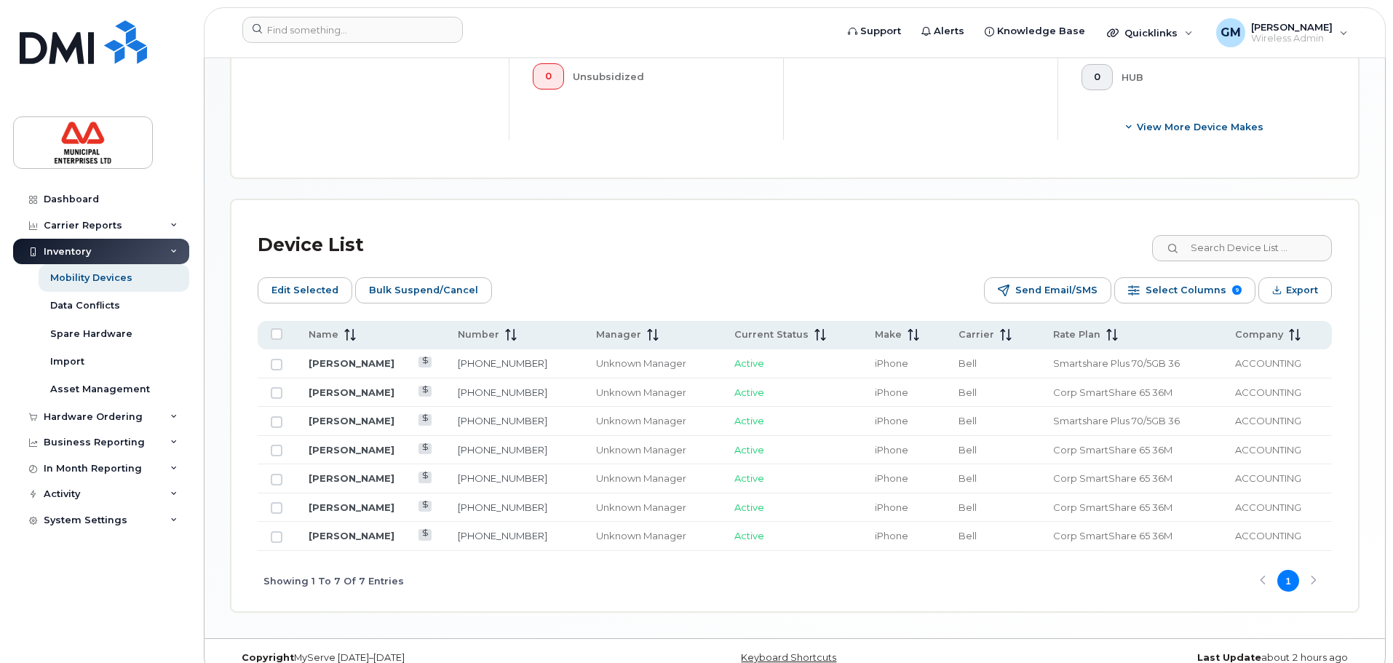
scroll to position [589, 0]
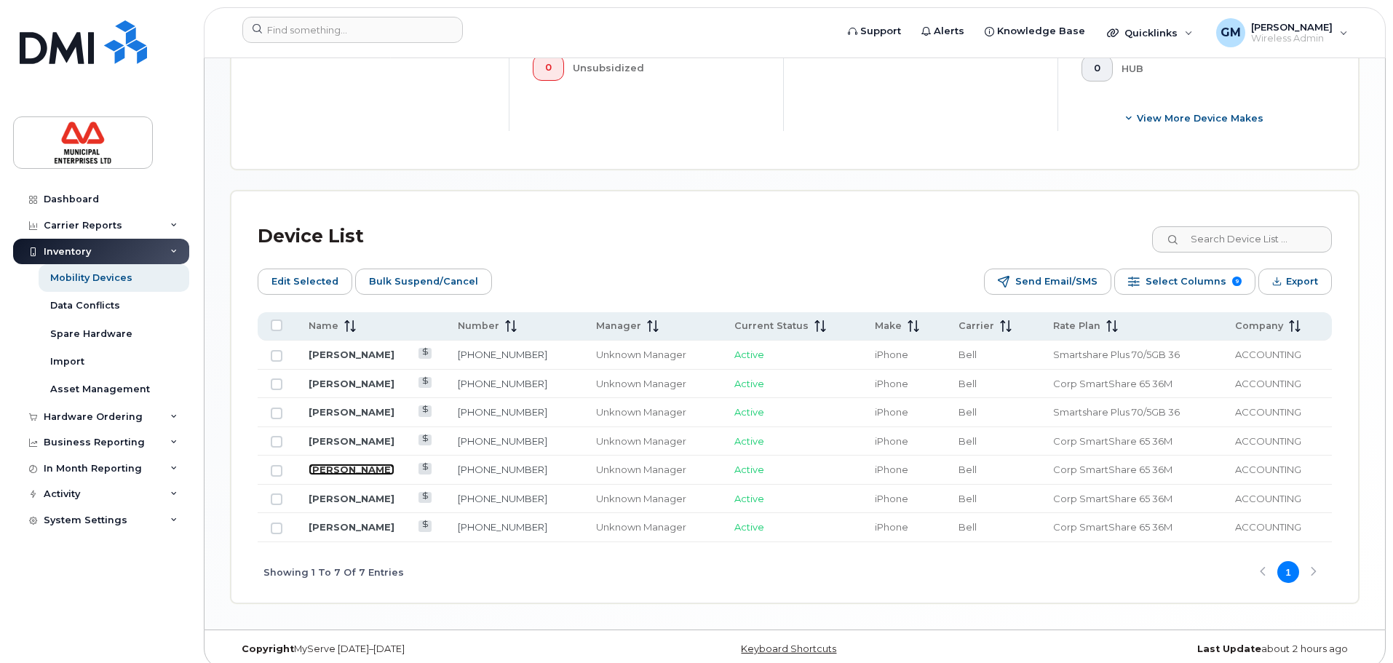
click at [347, 464] on link "Kandace Mcdonald" at bounding box center [352, 470] width 86 height 12
click at [326, 435] on link "Owen Fahey" at bounding box center [352, 441] width 86 height 12
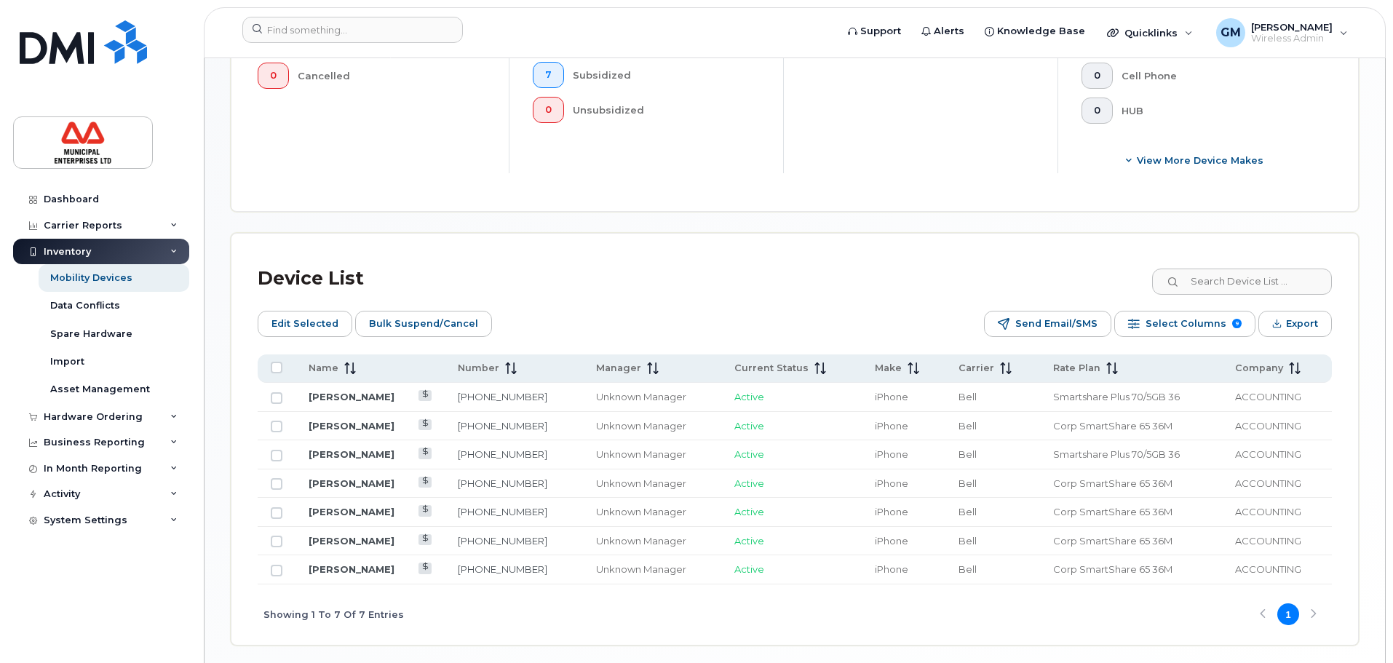
scroll to position [516, 0]
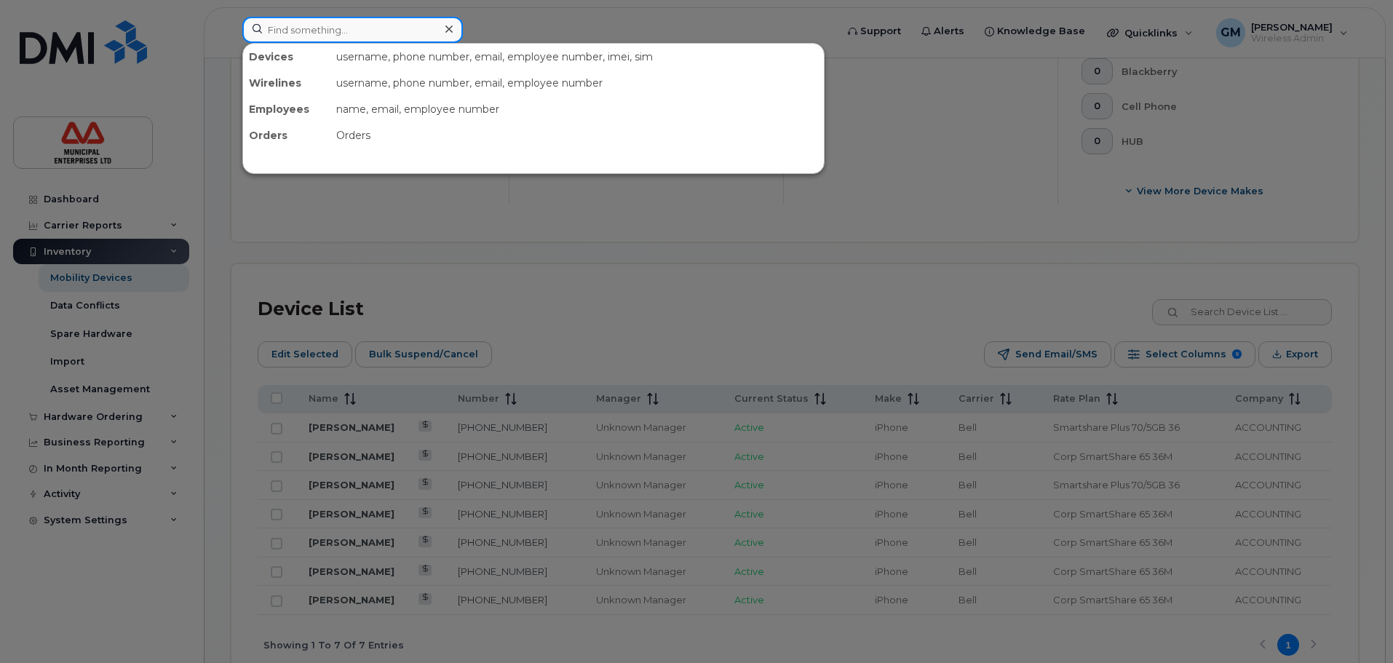
click at [388, 18] on input at bounding box center [352, 30] width 221 height 26
type input "s"
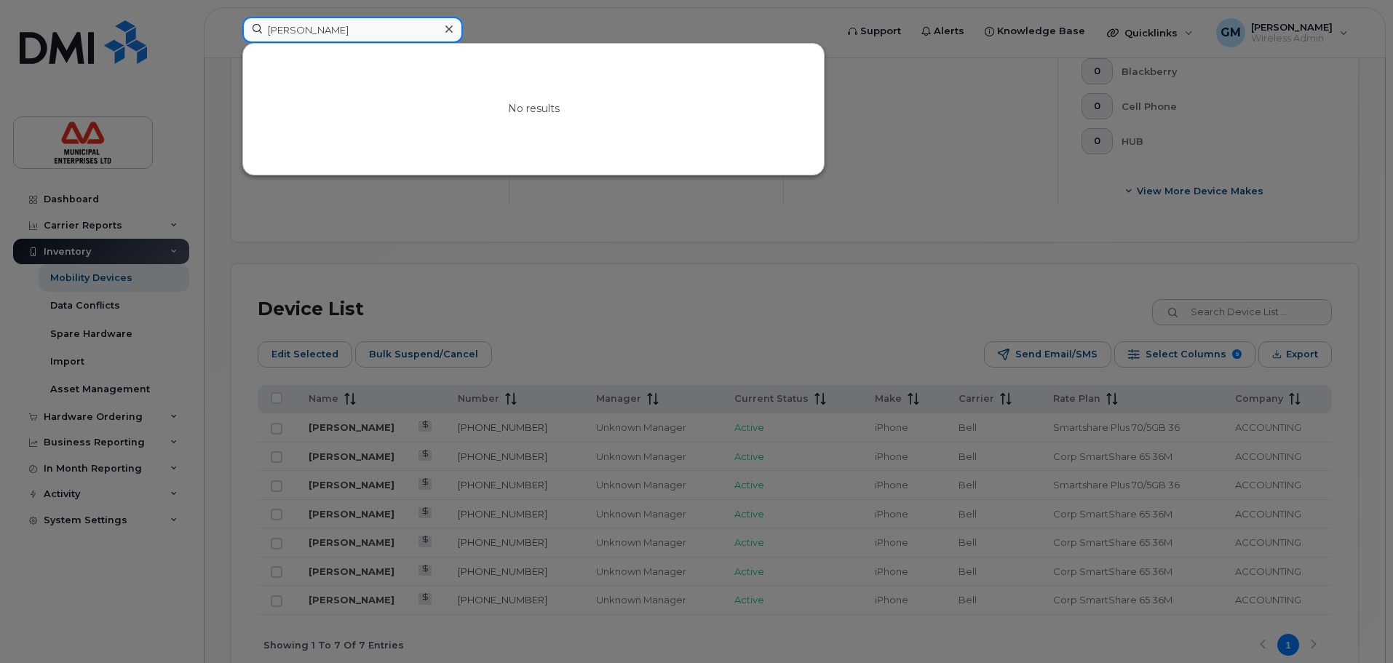
drag, startPoint x: 138, startPoint y: 74, endPoint x: 122, endPoint y: 76, distance: 15.6
click at [231, 49] on div "daniel se No results" at bounding box center [534, 33] width 607 height 32
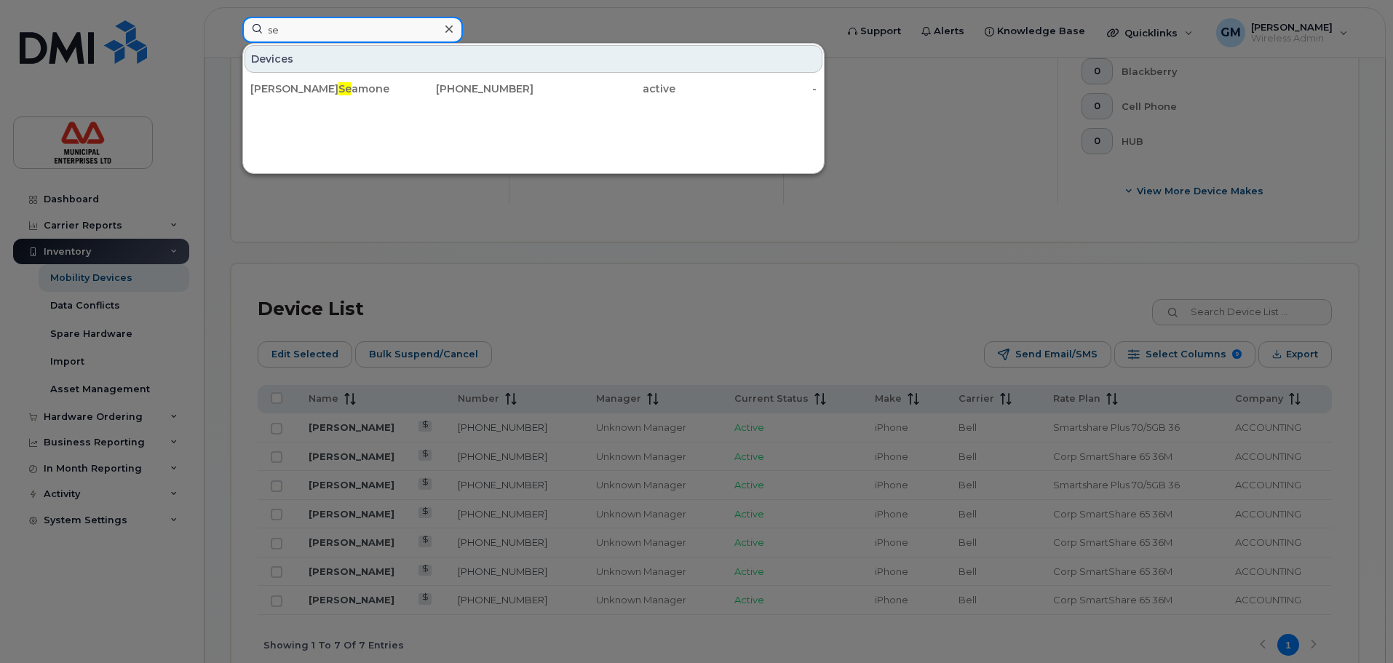
type input "s"
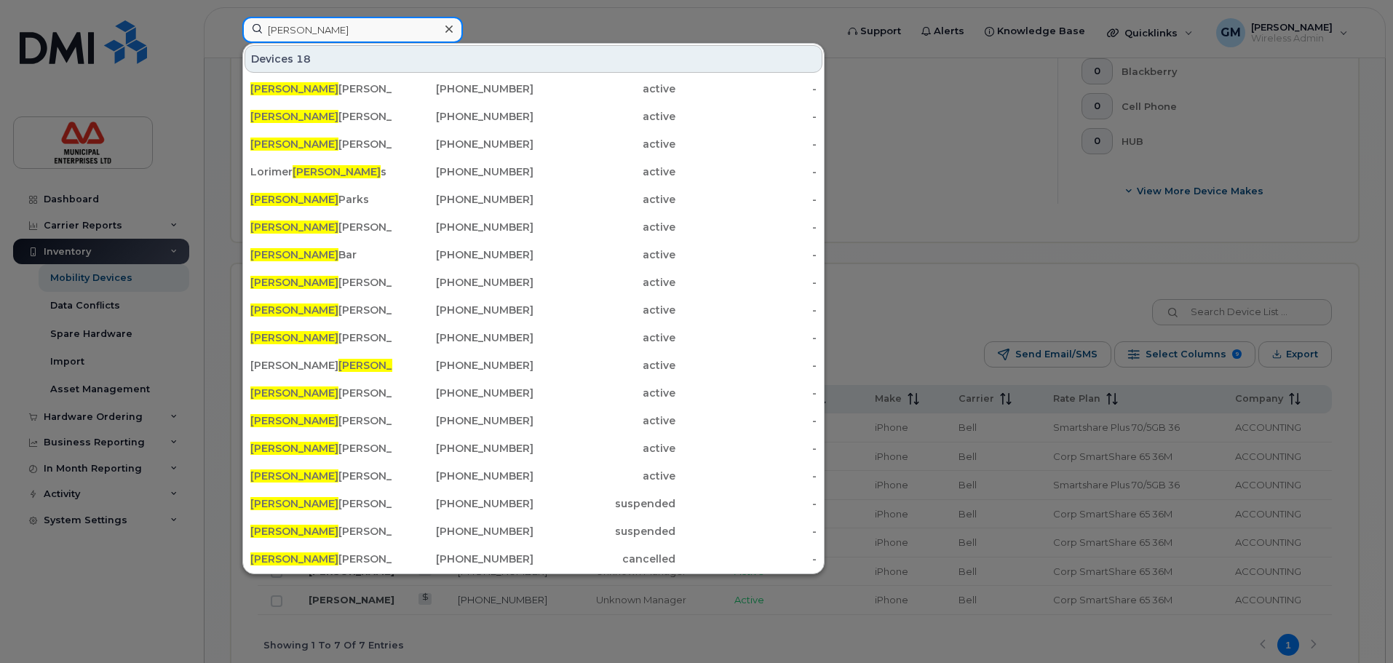
type input "daniel"
click at [203, 610] on div at bounding box center [696, 331] width 1393 height 663
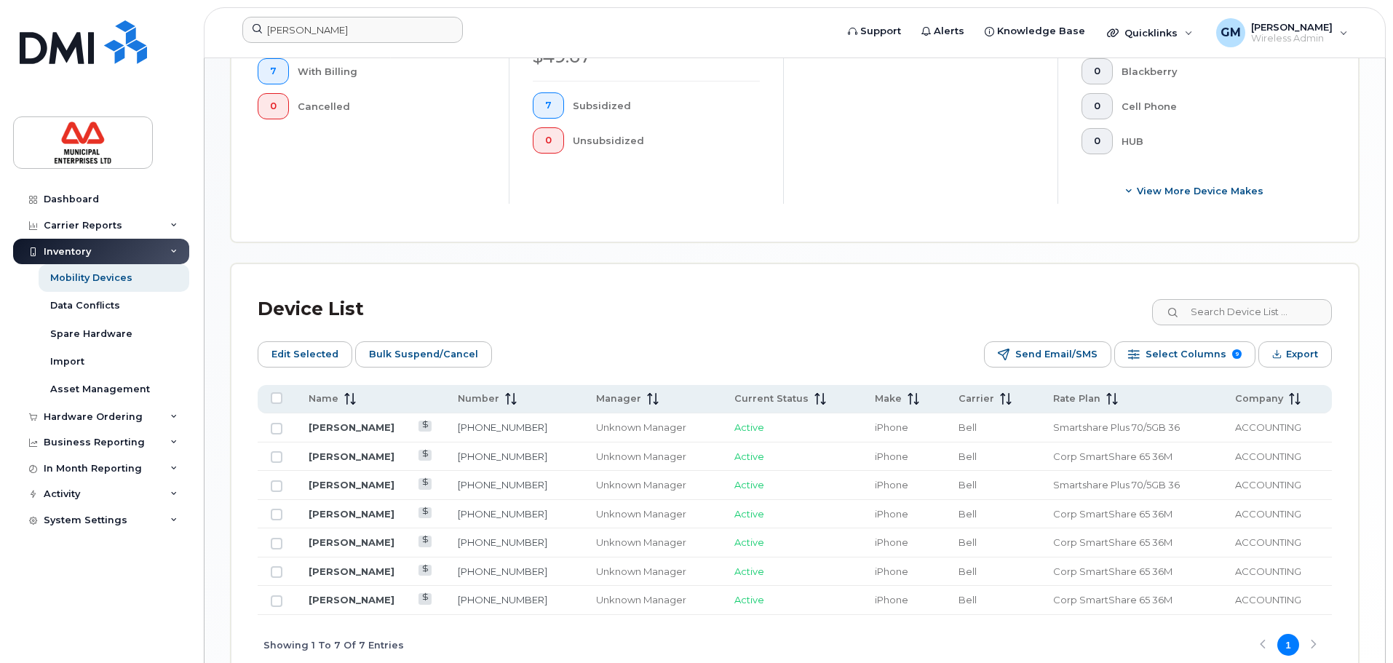
scroll to position [589, 0]
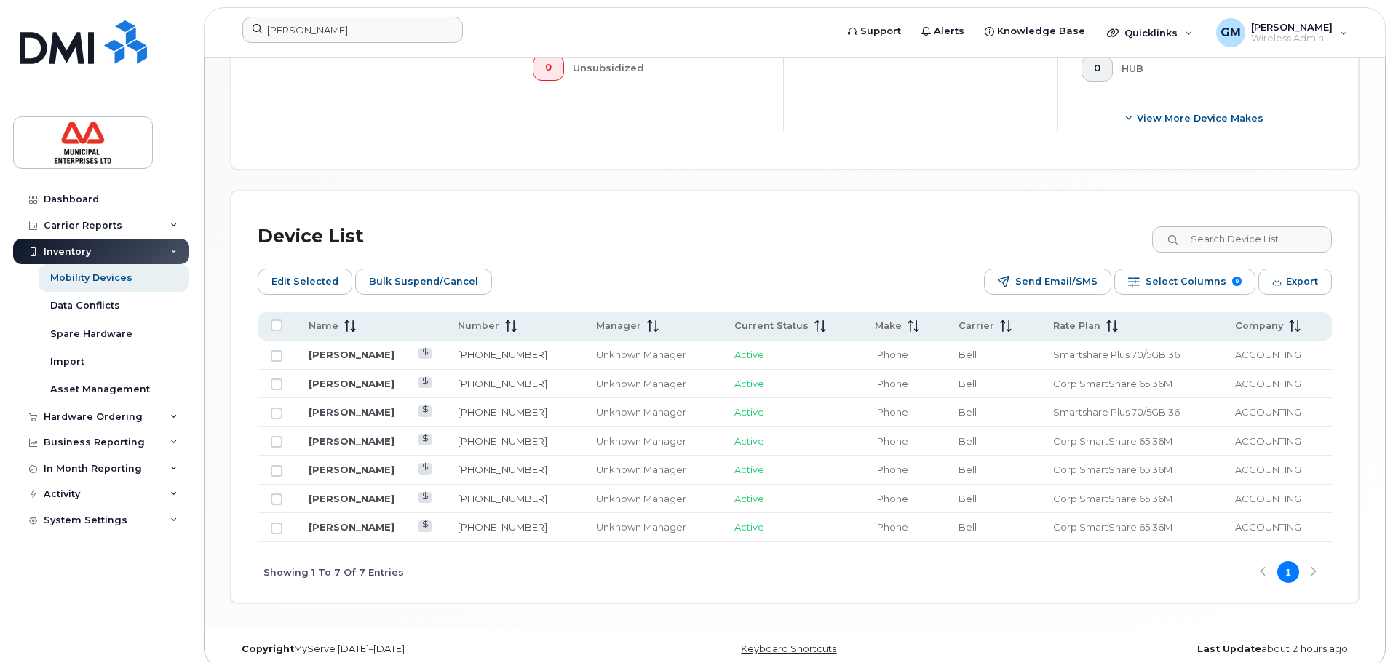
click at [327, 351] on td "Peter Chiarot" at bounding box center [369, 355] width 149 height 29
click at [329, 349] on link "Peter Chiarot" at bounding box center [352, 355] width 86 height 12
click at [54, 613] on div "Dashboard Carrier Reports Monthly Billing Data Daily Data Pooling Data Behavior…" at bounding box center [103, 413] width 180 height 455
click at [346, 521] on link "[PERSON_NAME]" at bounding box center [352, 527] width 86 height 12
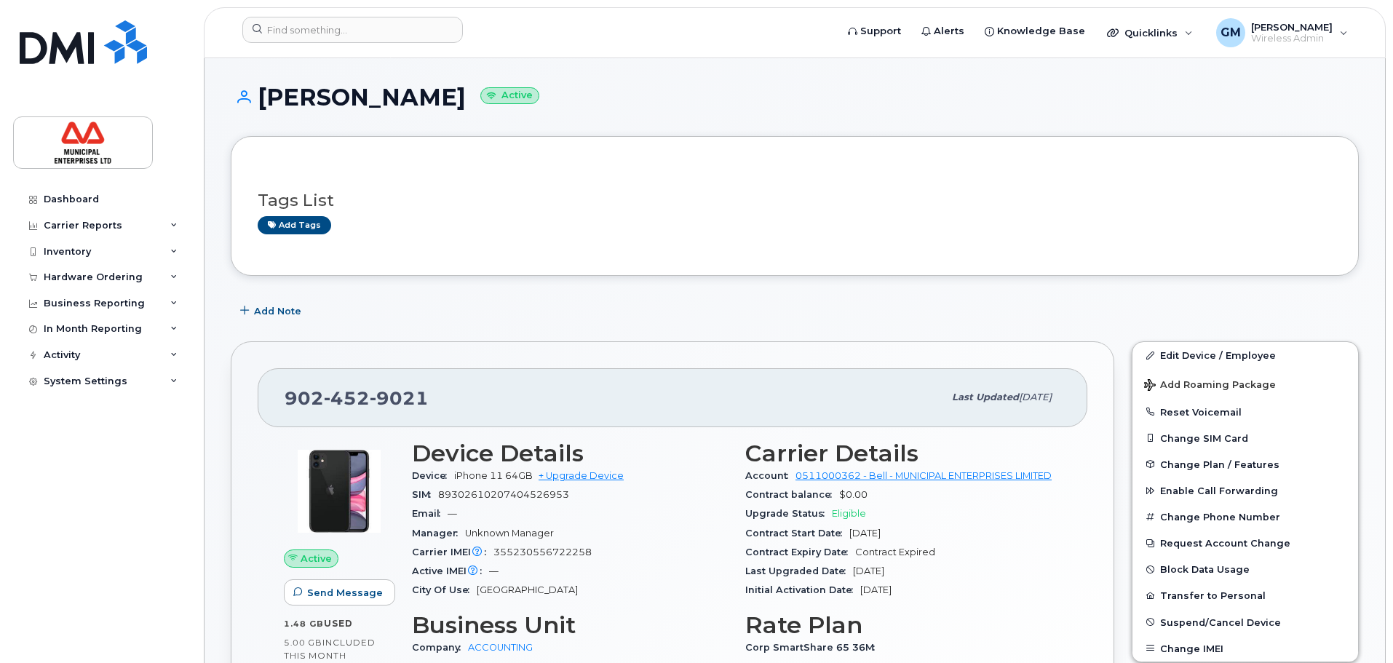
click at [1234, 117] on div "[PERSON_NAME] Active" at bounding box center [795, 110] width 1128 height 52
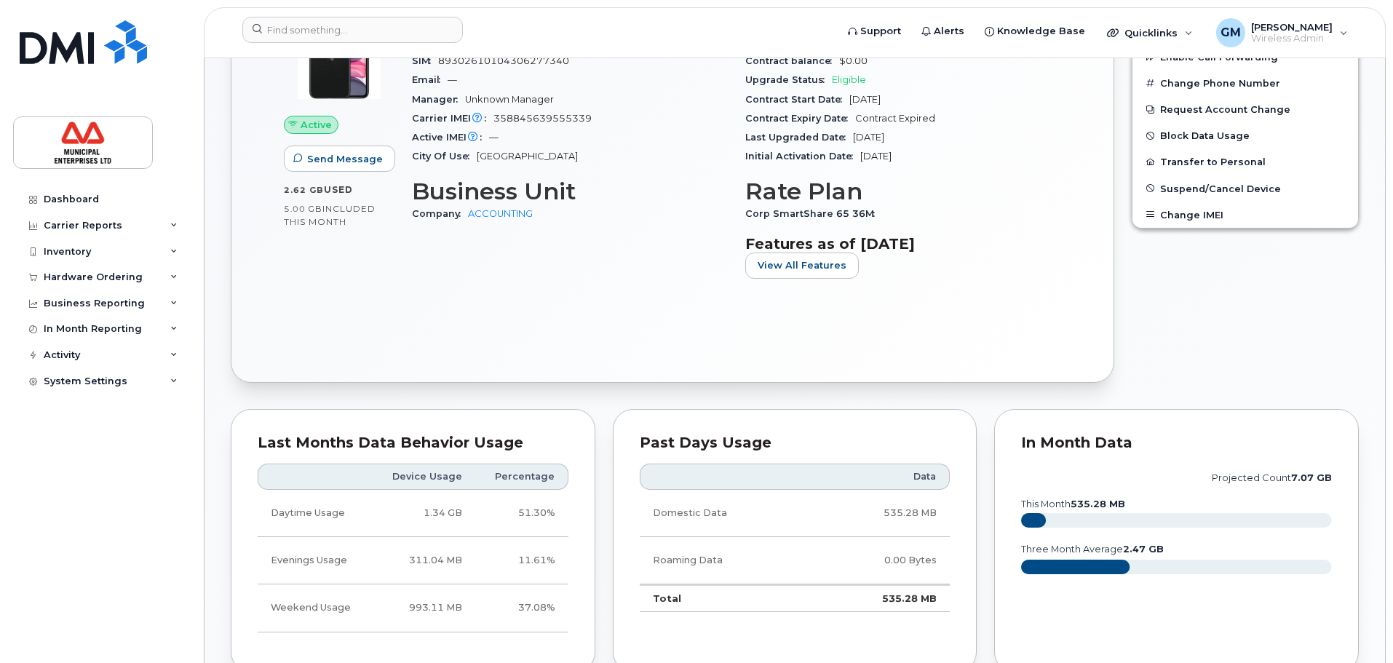
scroll to position [364, 0]
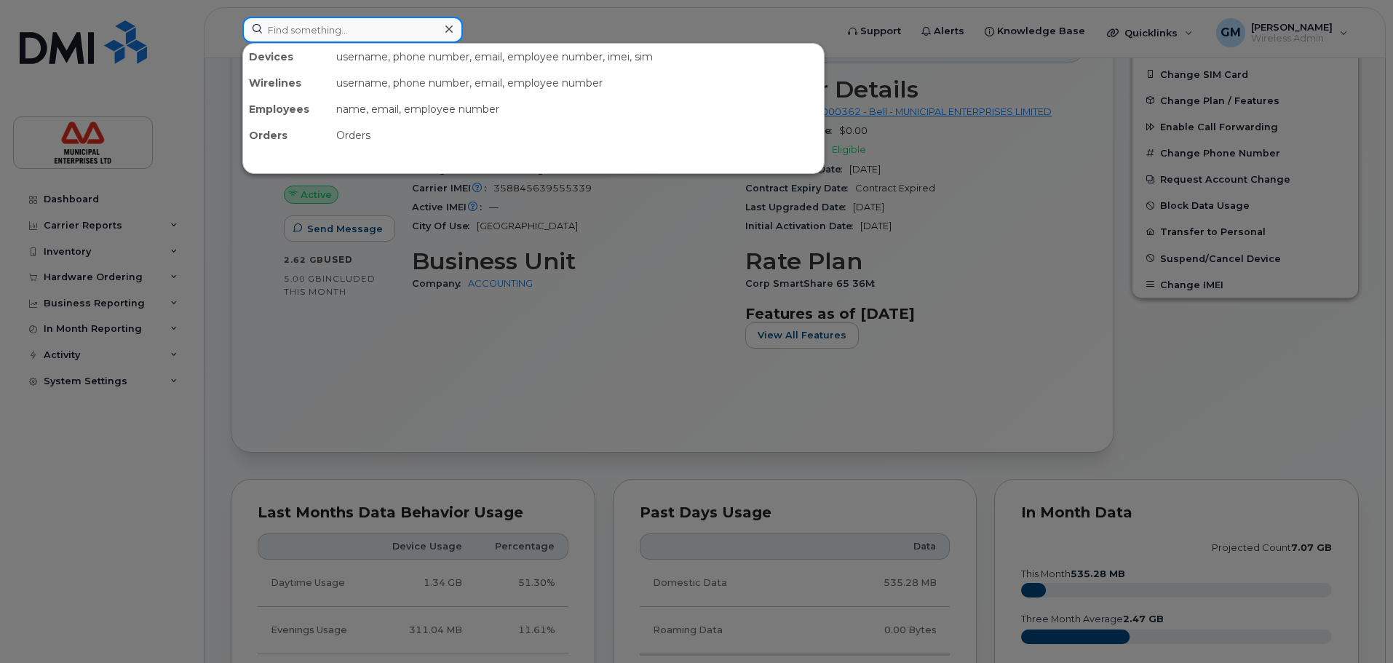
click at [343, 33] on input at bounding box center [352, 30] width 221 height 26
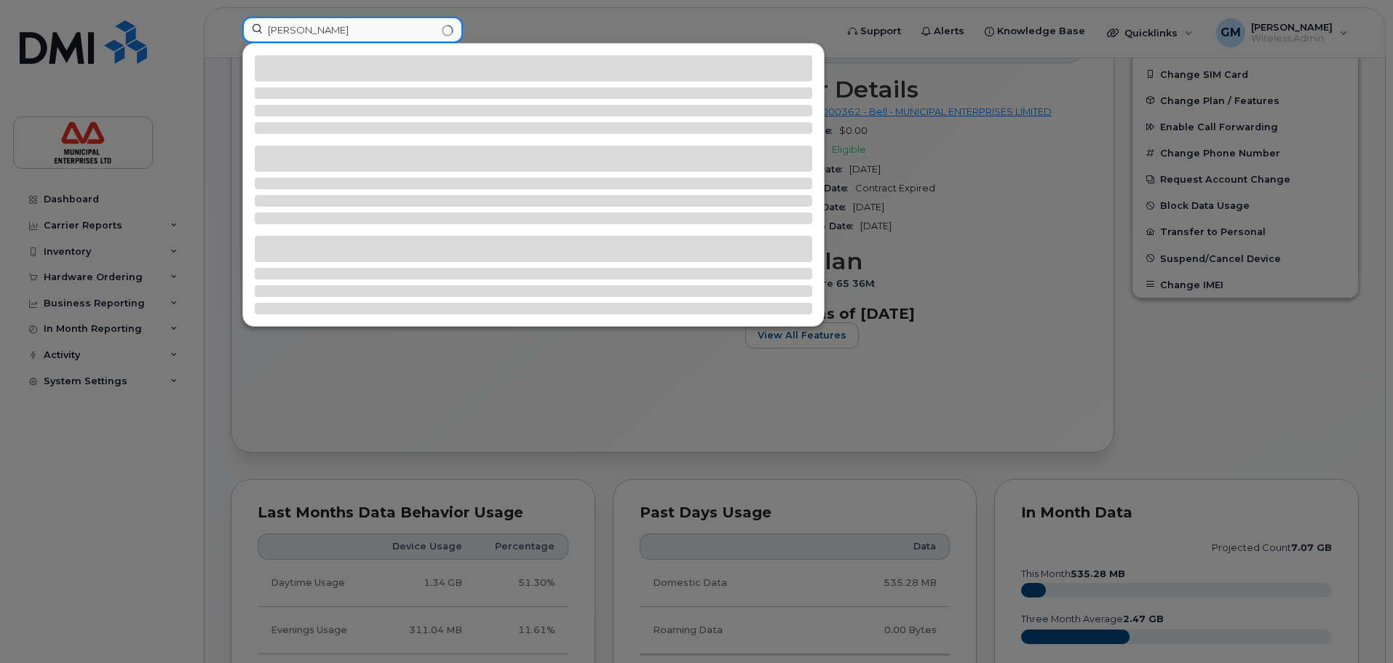
click at [334, 39] on input "[PERSON_NAME]" at bounding box center [352, 30] width 221 height 26
click at [333, 36] on input "[PERSON_NAME]" at bounding box center [352, 30] width 221 height 26
drag, startPoint x: 333, startPoint y: 36, endPoint x: 135, endPoint y: 36, distance: 197.2
click at [231, 36] on div "[PERSON_NAME]" at bounding box center [534, 33] width 607 height 32
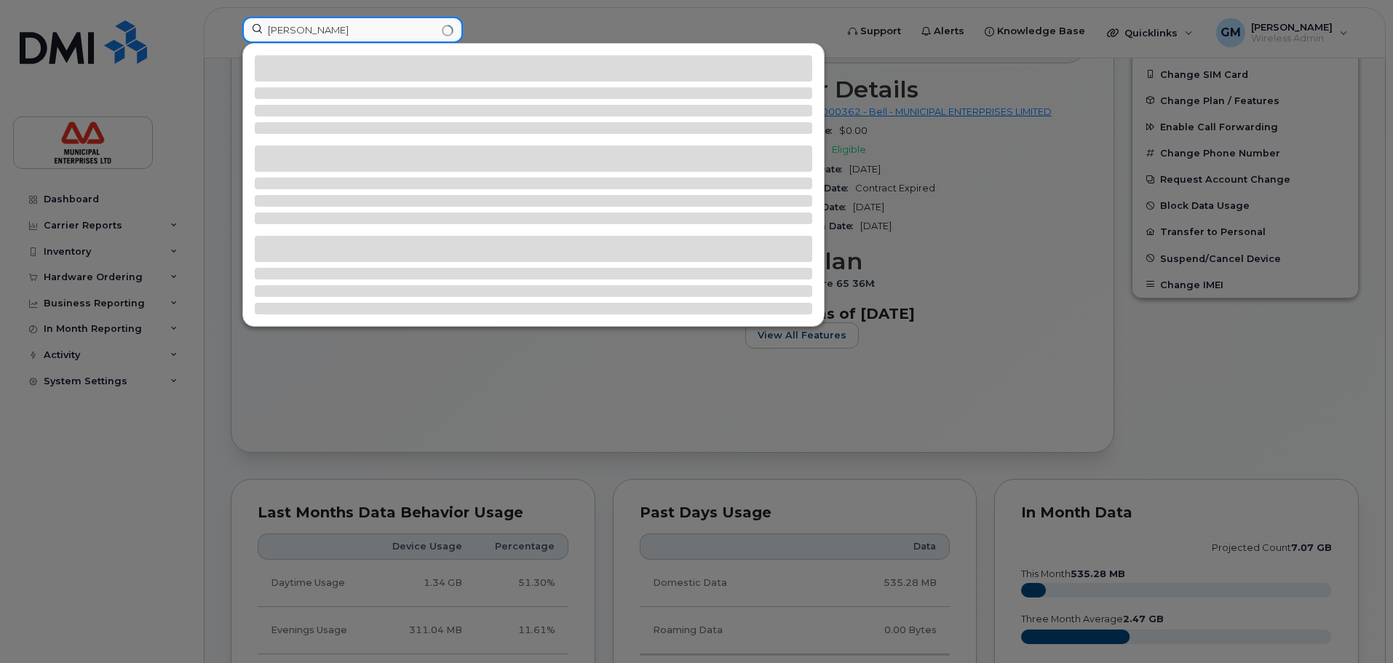
click at [362, 27] on input "[PERSON_NAME]" at bounding box center [352, 30] width 221 height 26
type input "d"
